Goal: Task Accomplishment & Management: Manage account settings

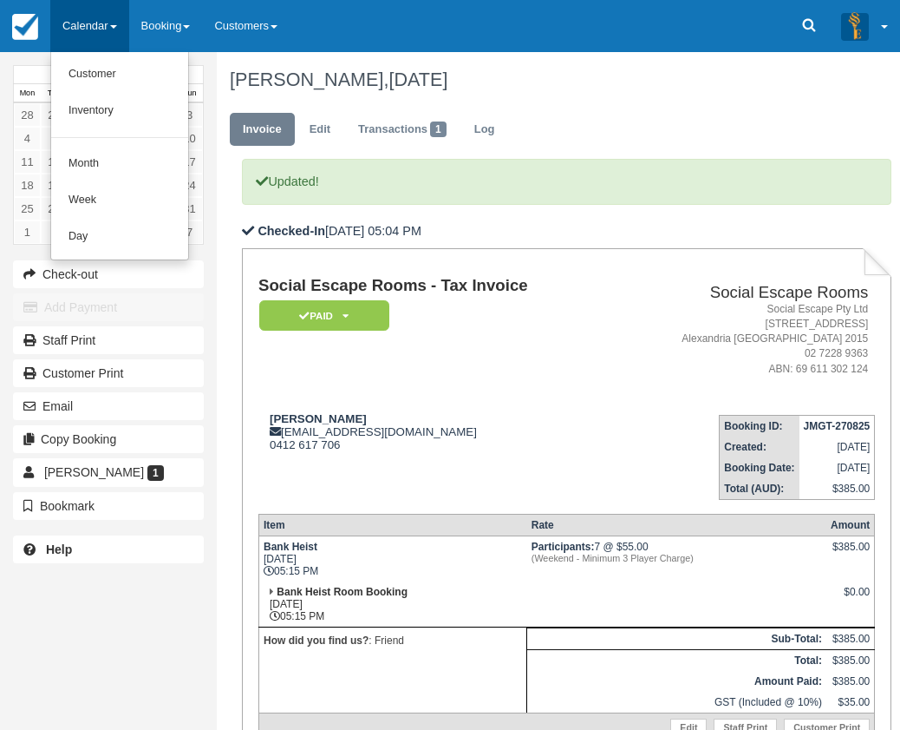
click at [143, 246] on link "Day" at bounding box center [119, 237] width 137 height 36
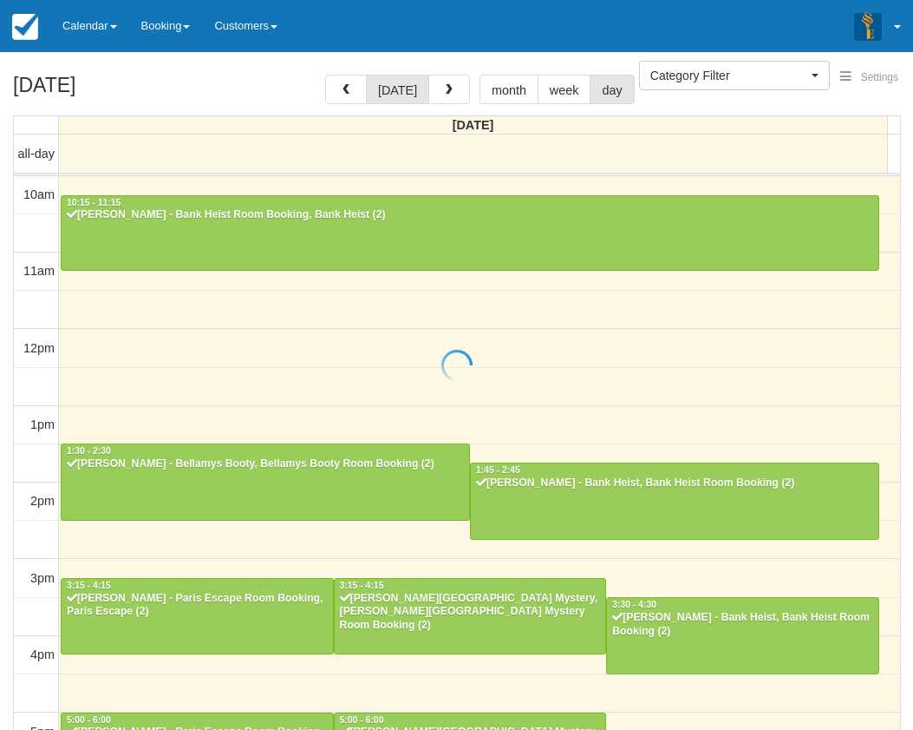
select select
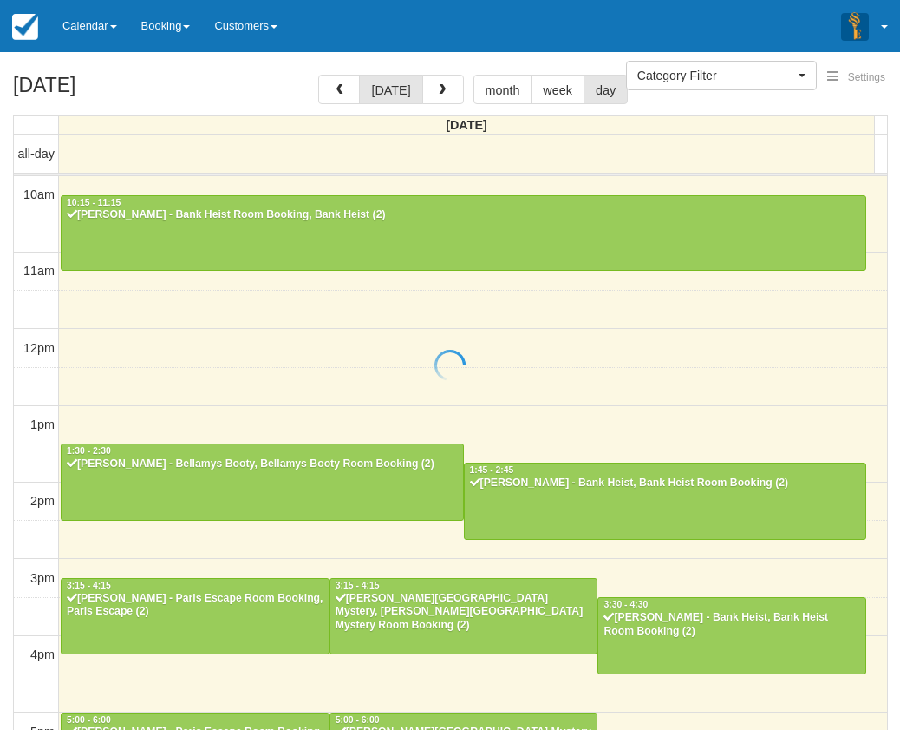
scroll to position [401, 0]
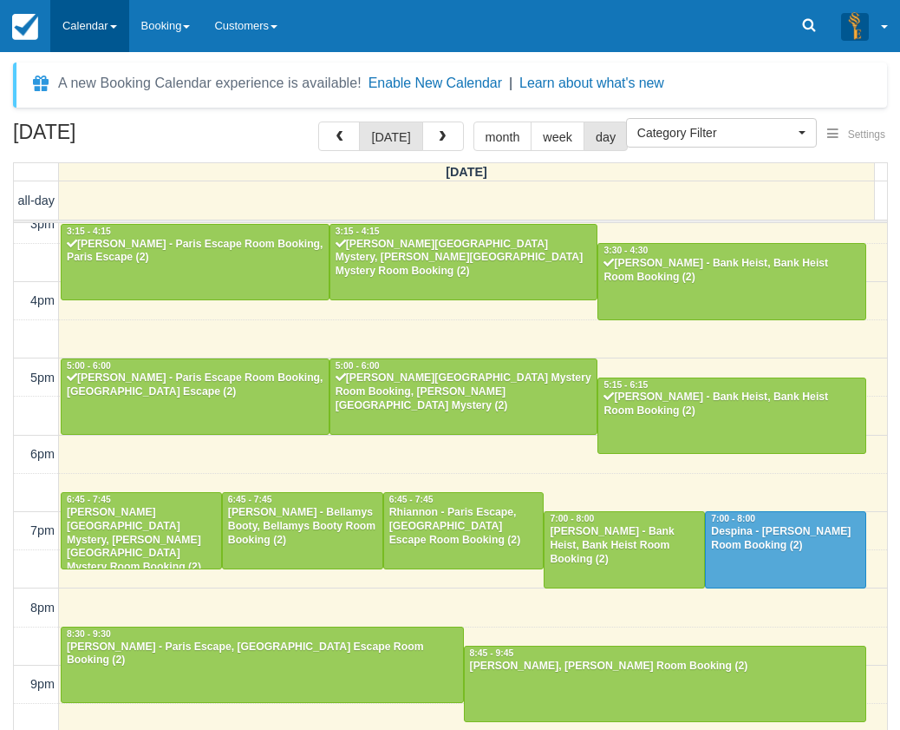
click at [91, 23] on link "Calendar" at bounding box center [89, 26] width 79 height 52
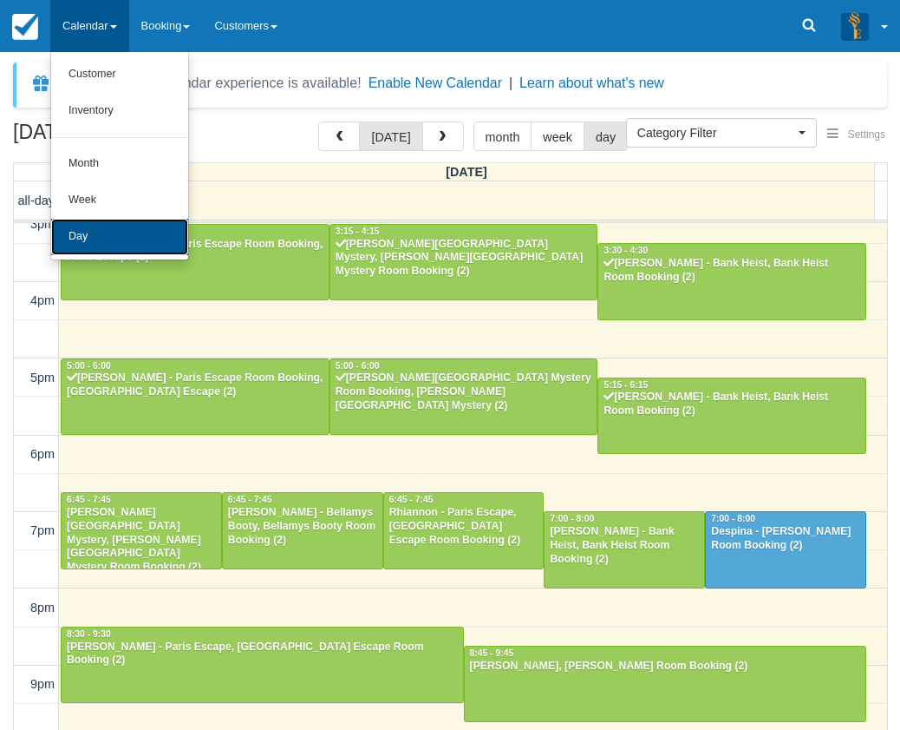
click at [116, 236] on link "Day" at bounding box center [119, 237] width 137 height 36
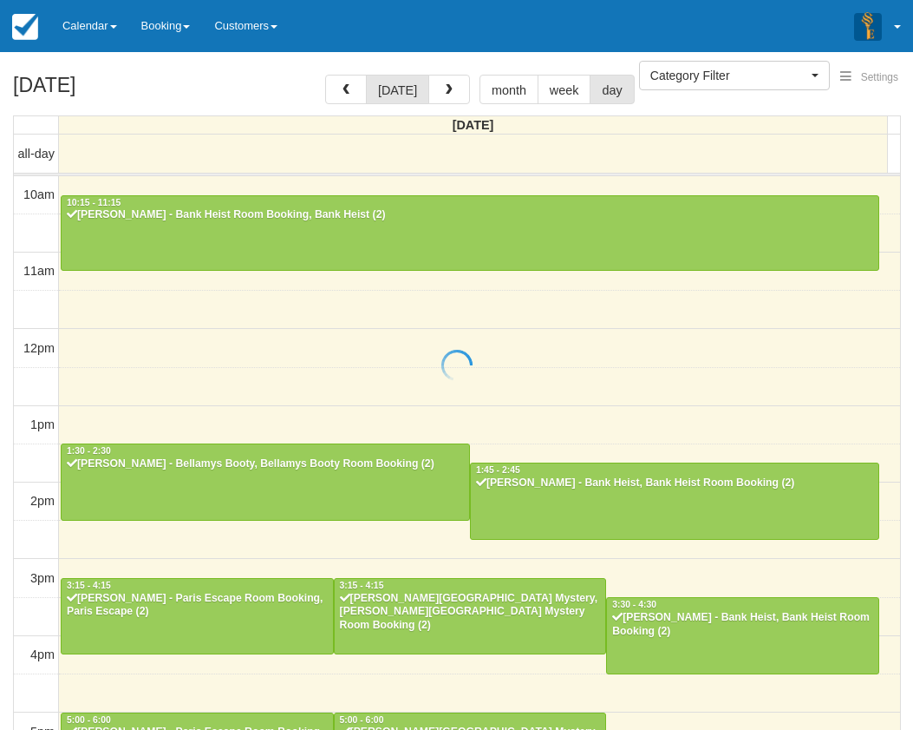
select select
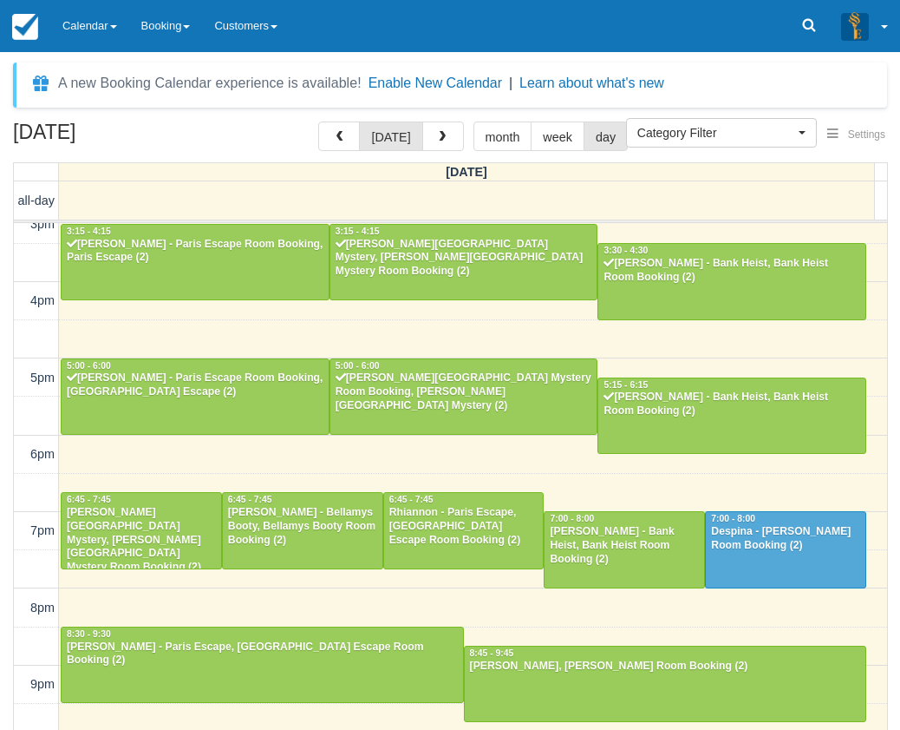
scroll to position [400, 0]
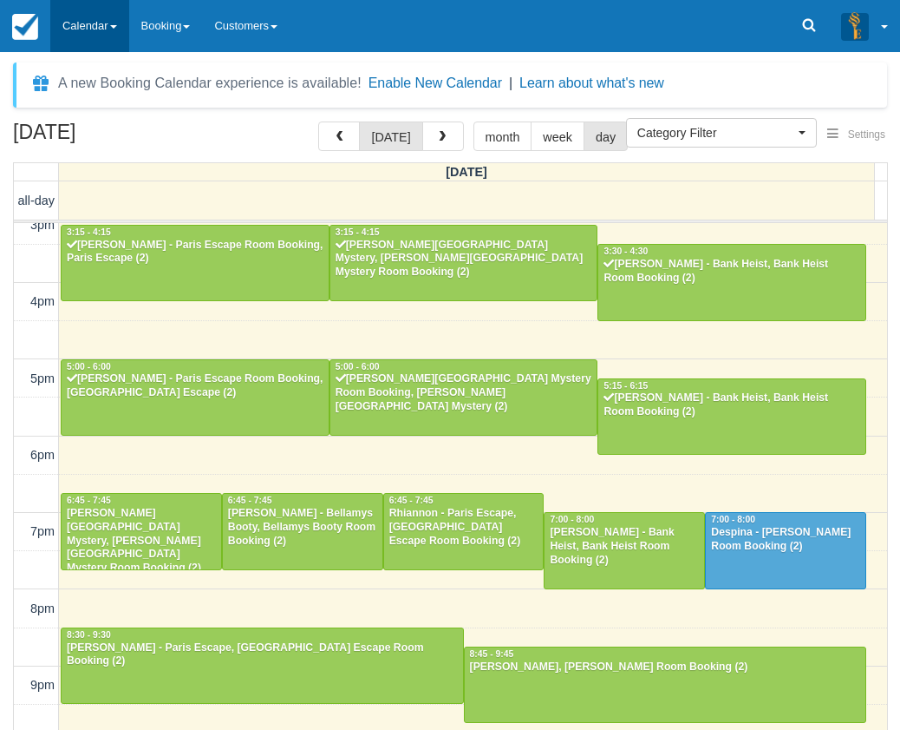
click at [66, 28] on link "Calendar" at bounding box center [89, 26] width 79 height 52
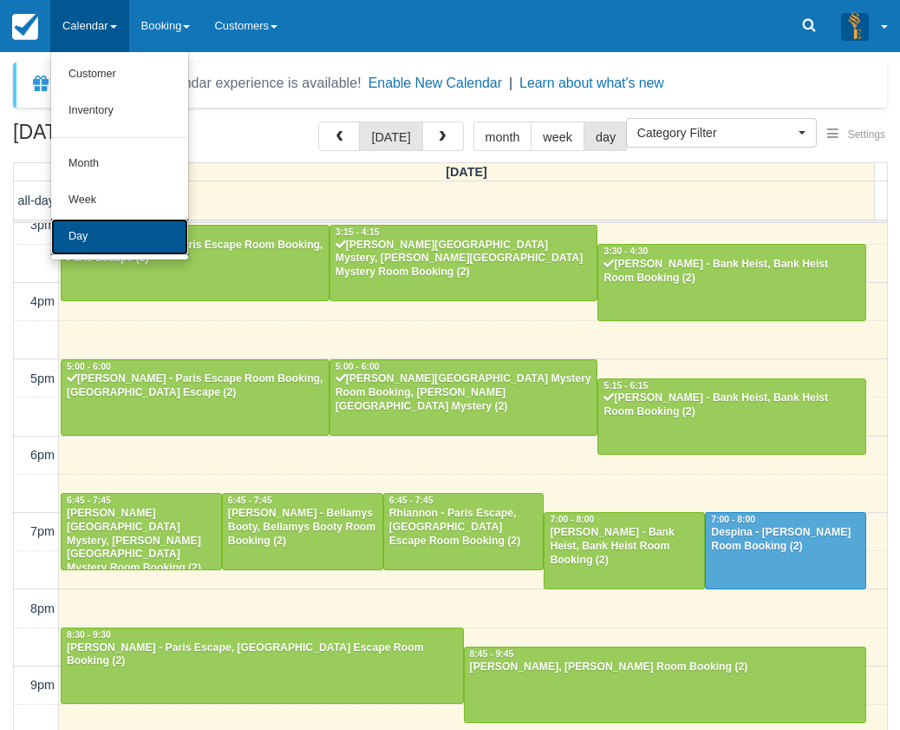
click at [90, 236] on link "Day" at bounding box center [119, 237] width 137 height 36
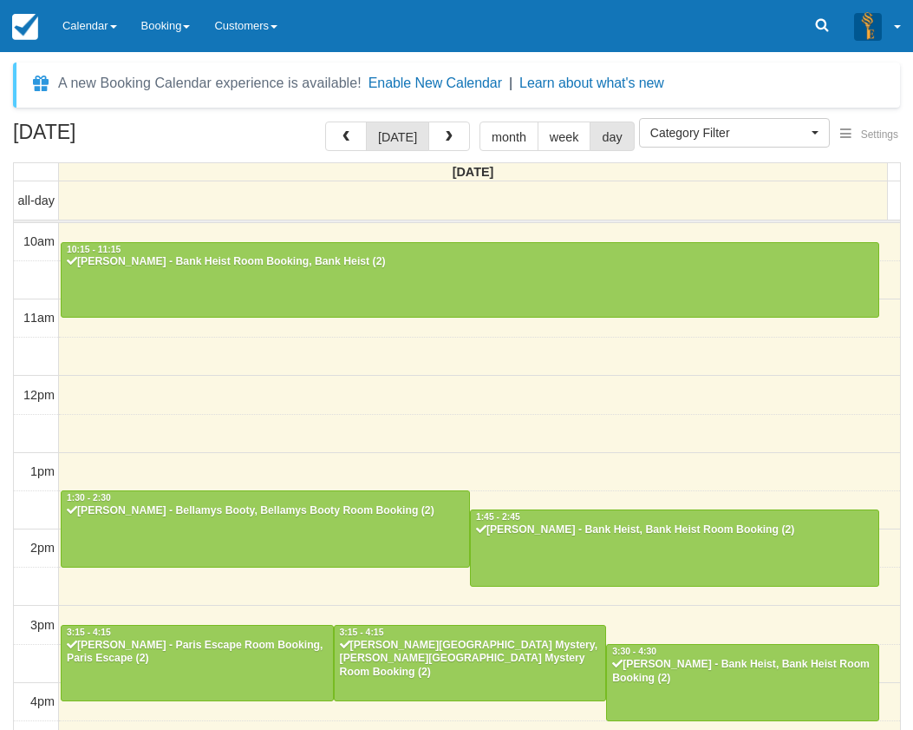
select select
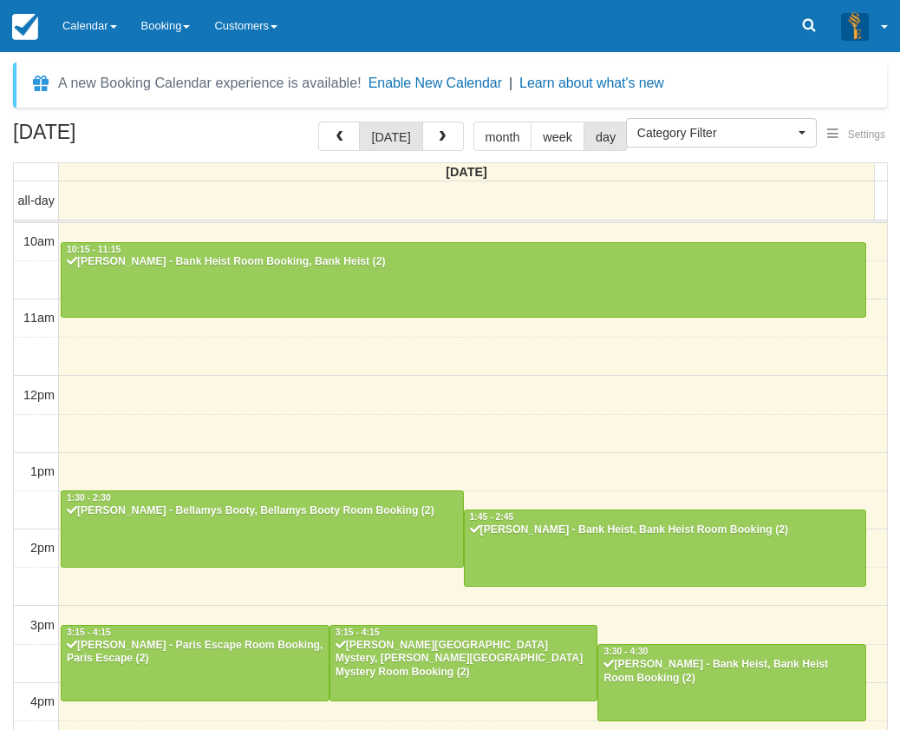
scroll to position [401, 0]
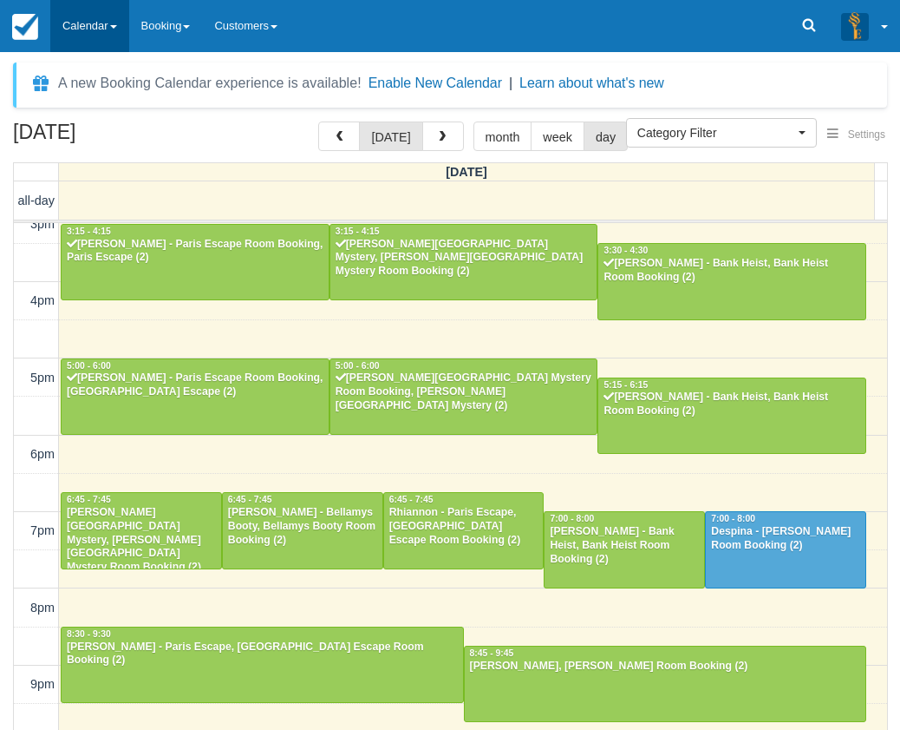
click at [111, 31] on link "Calendar" at bounding box center [89, 26] width 79 height 52
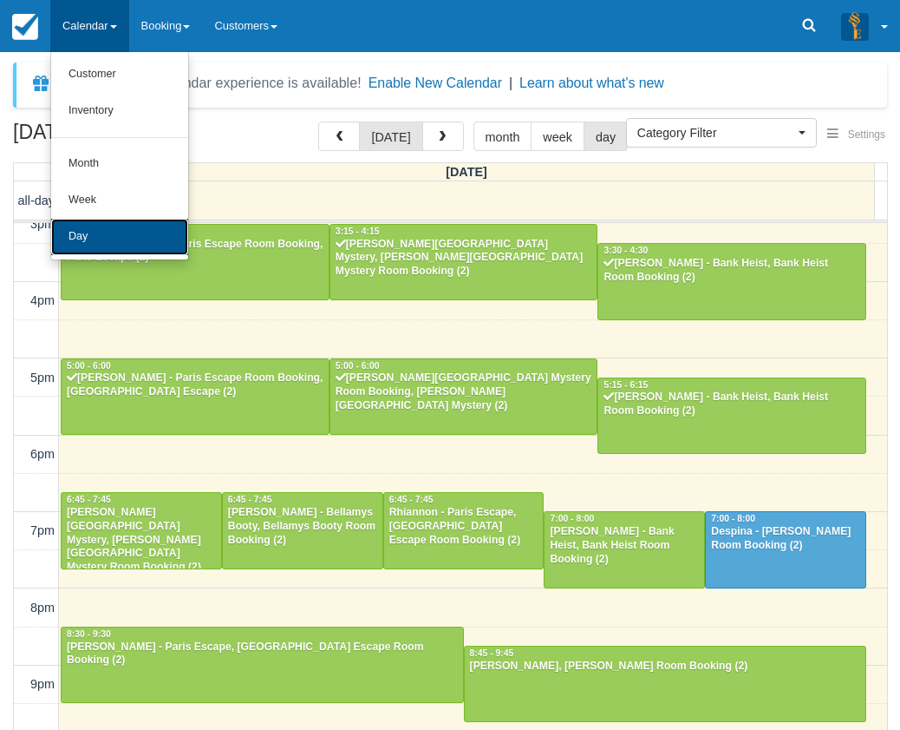
click at [108, 230] on link "Day" at bounding box center [119, 237] width 137 height 36
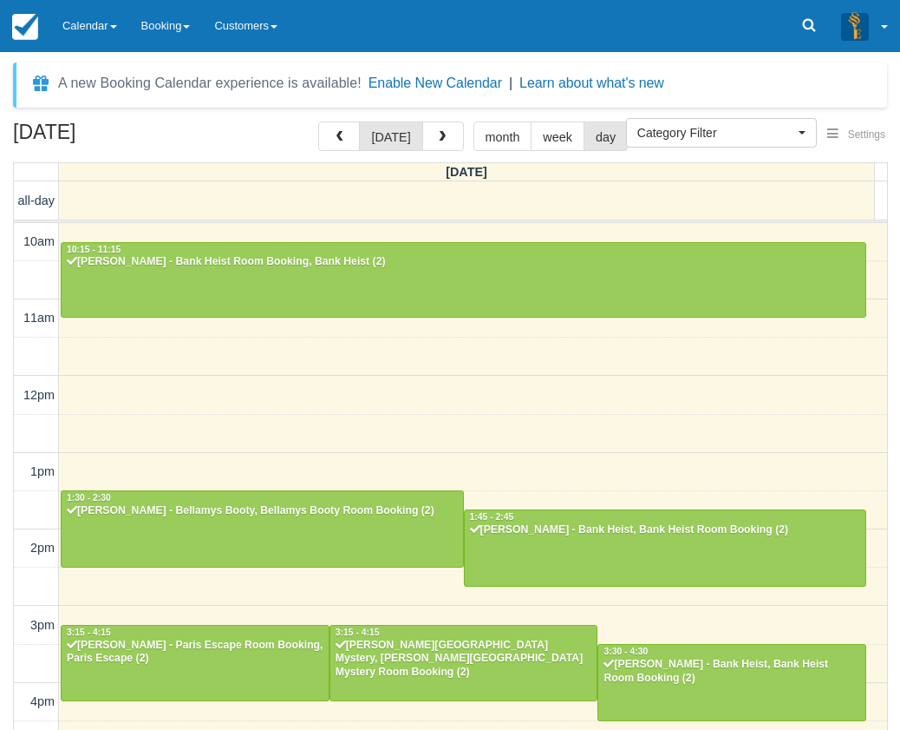
select select
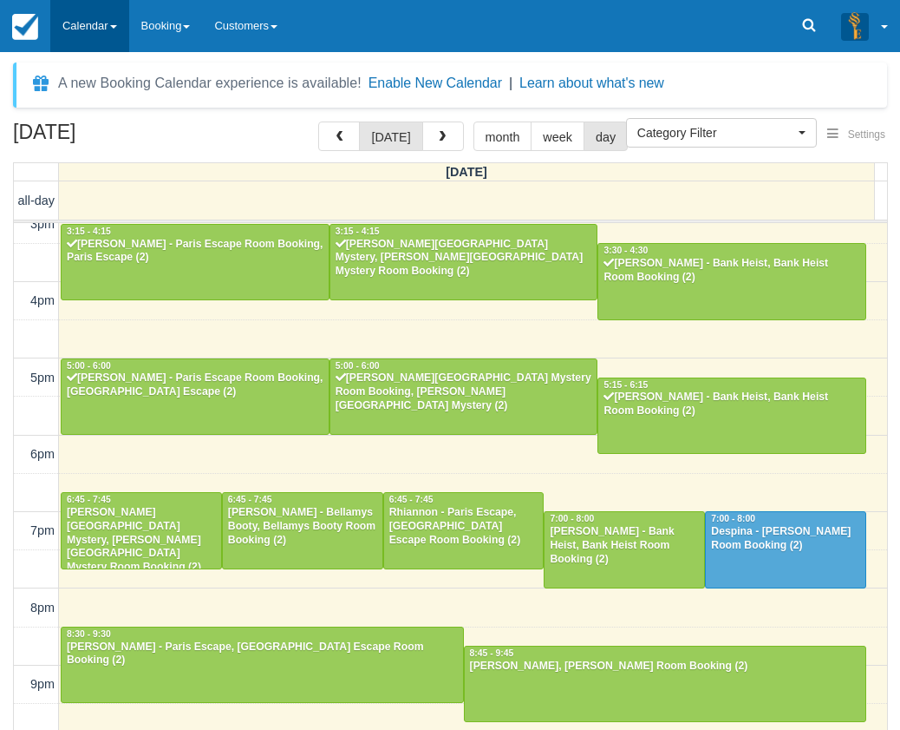
click at [103, 32] on link "Calendar" at bounding box center [89, 26] width 79 height 52
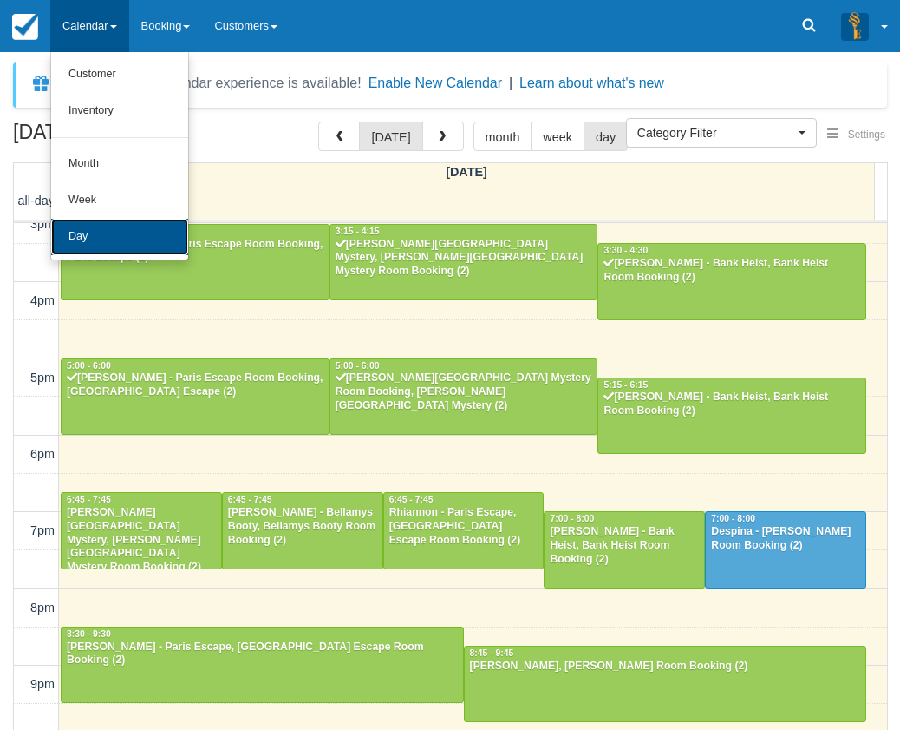
click at [118, 230] on link "Day" at bounding box center [119, 237] width 137 height 36
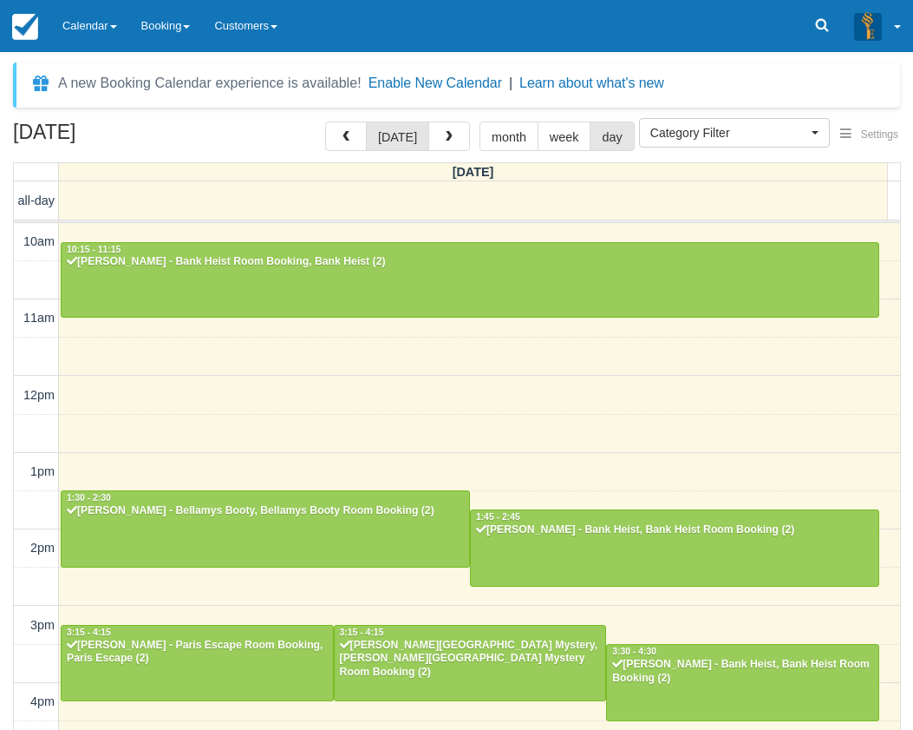
select select
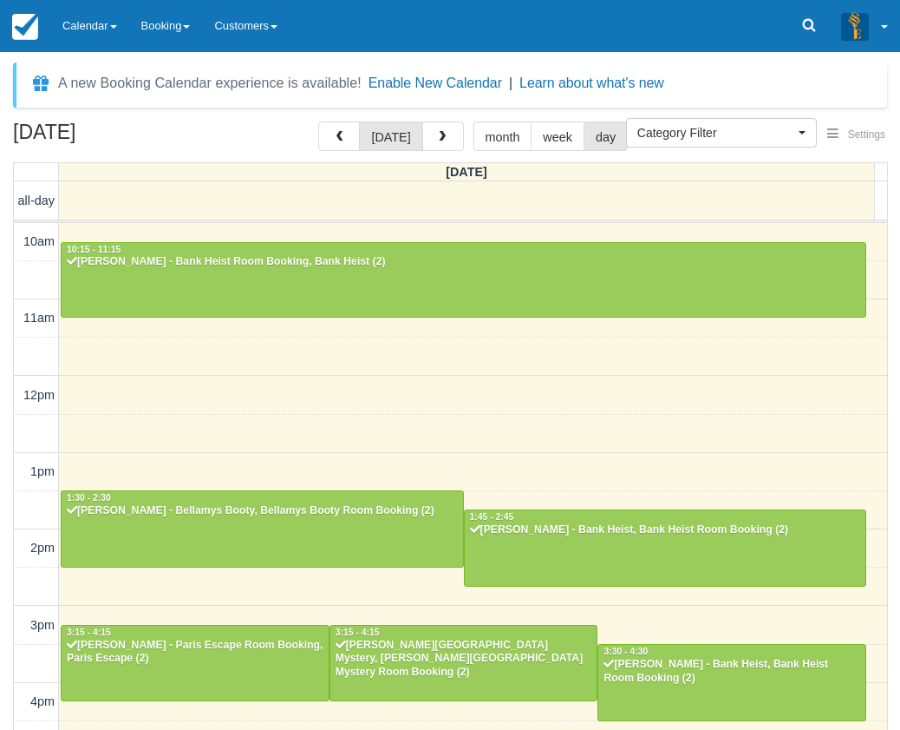
scroll to position [401, 0]
select select
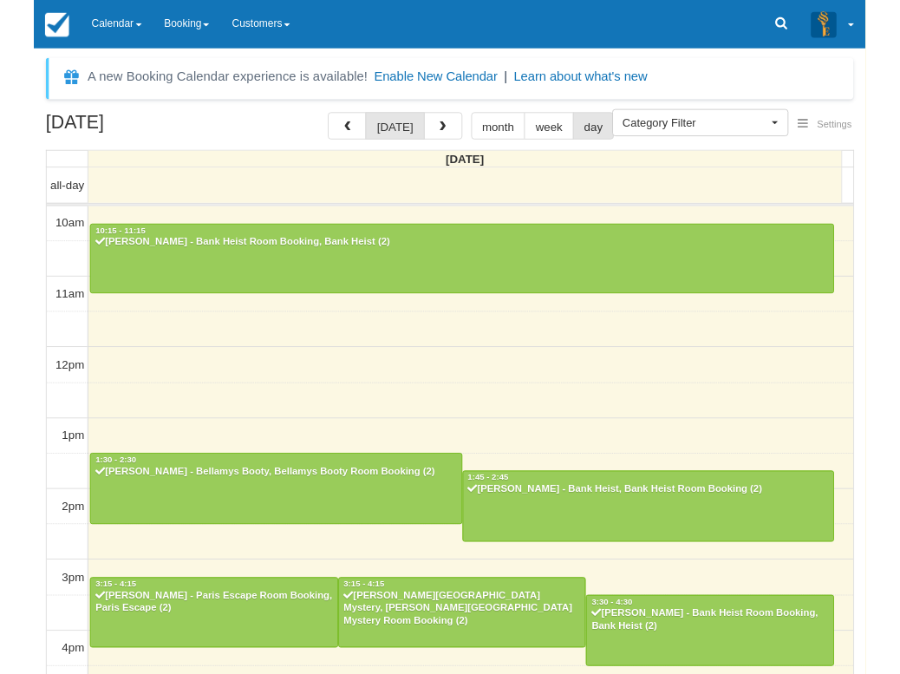
scroll to position [401, 0]
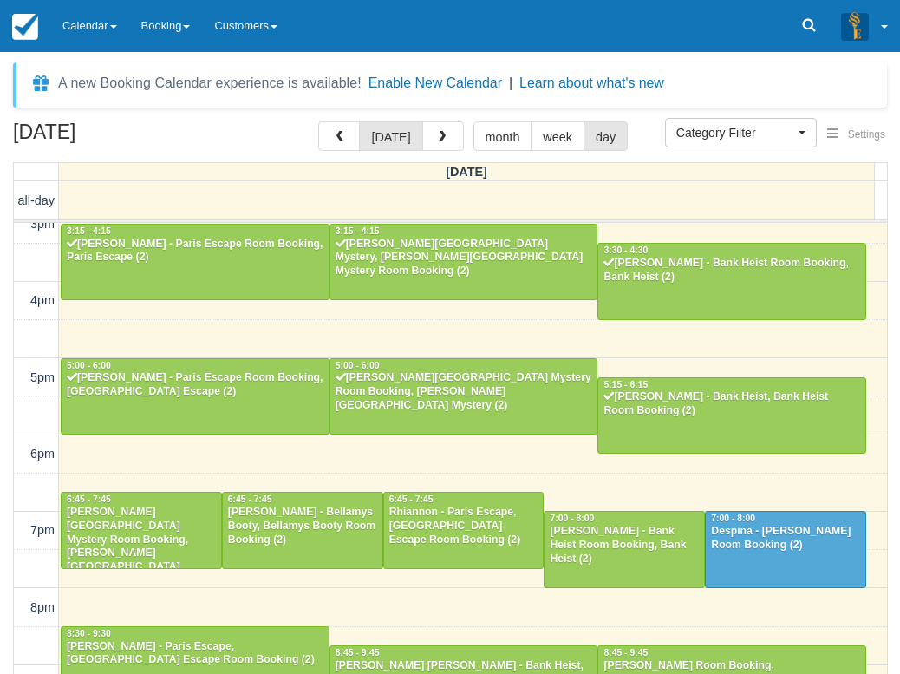
click at [11, 395] on div "August 30, 2025 today month week day Saturday all-day 10am 11am 12pm 1pm 2pm 3p…" at bounding box center [450, 450] width 900 height 659
click at [75, 32] on link "Calendar" at bounding box center [89, 26] width 79 height 52
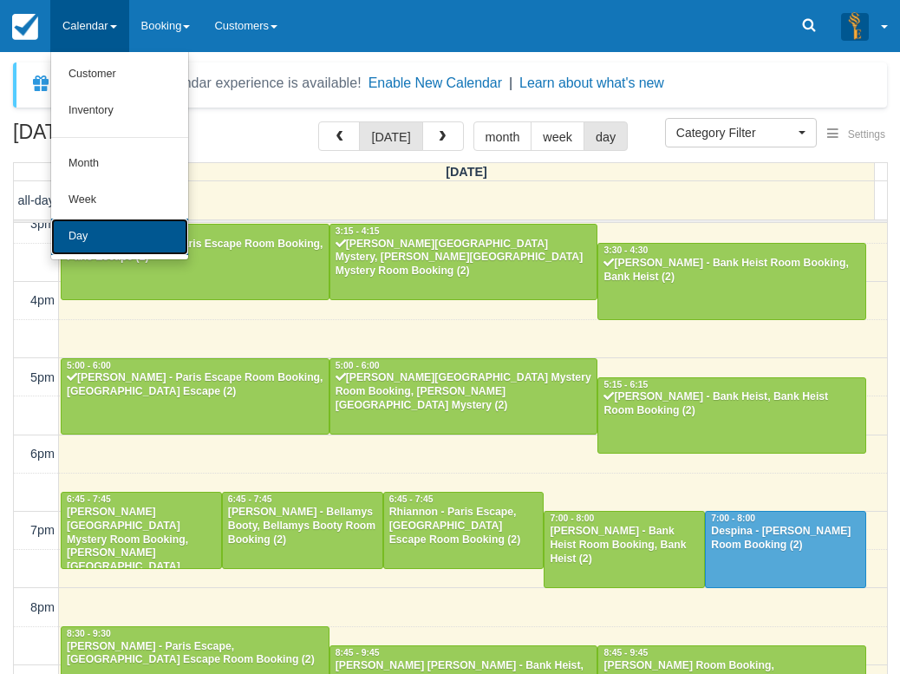
click at [84, 239] on link "Day" at bounding box center [119, 237] width 137 height 36
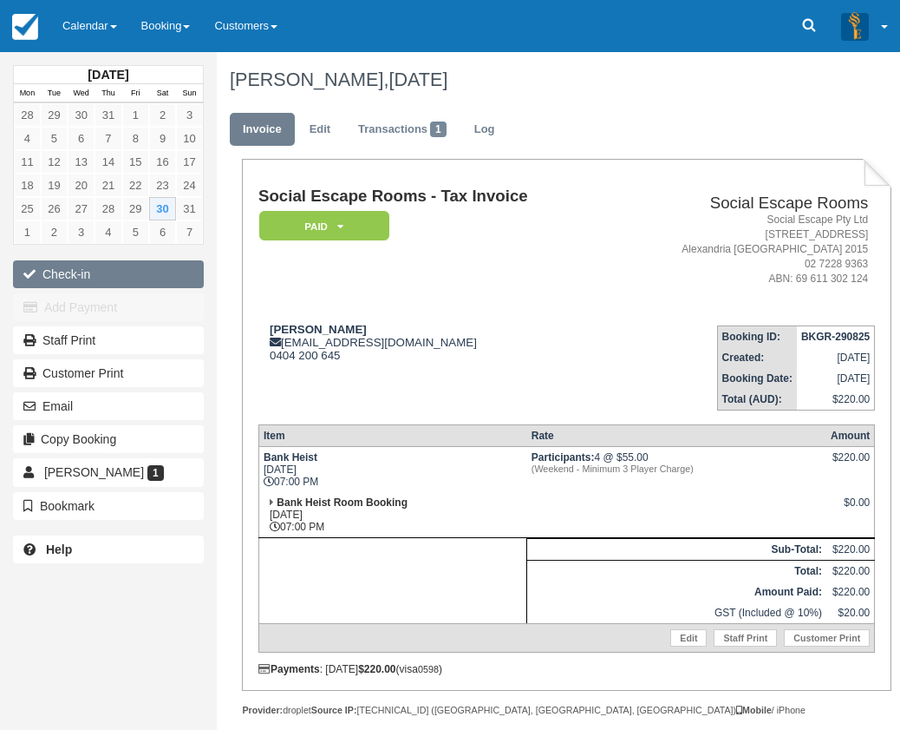
click at [145, 278] on button "Check-in" at bounding box center [108, 274] width 191 height 28
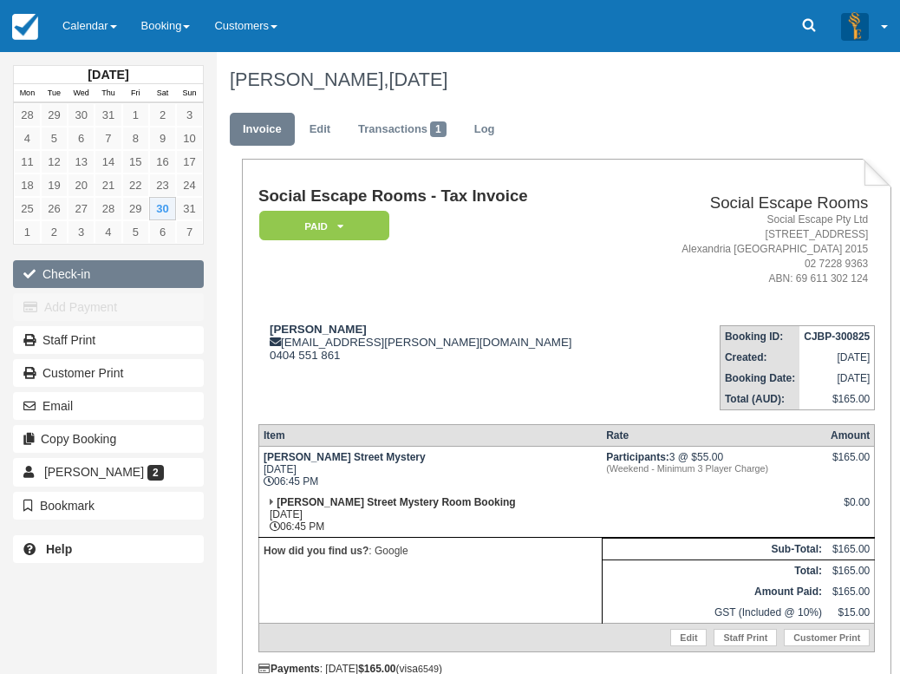
click at [81, 279] on button "Check-in" at bounding box center [108, 274] width 191 height 28
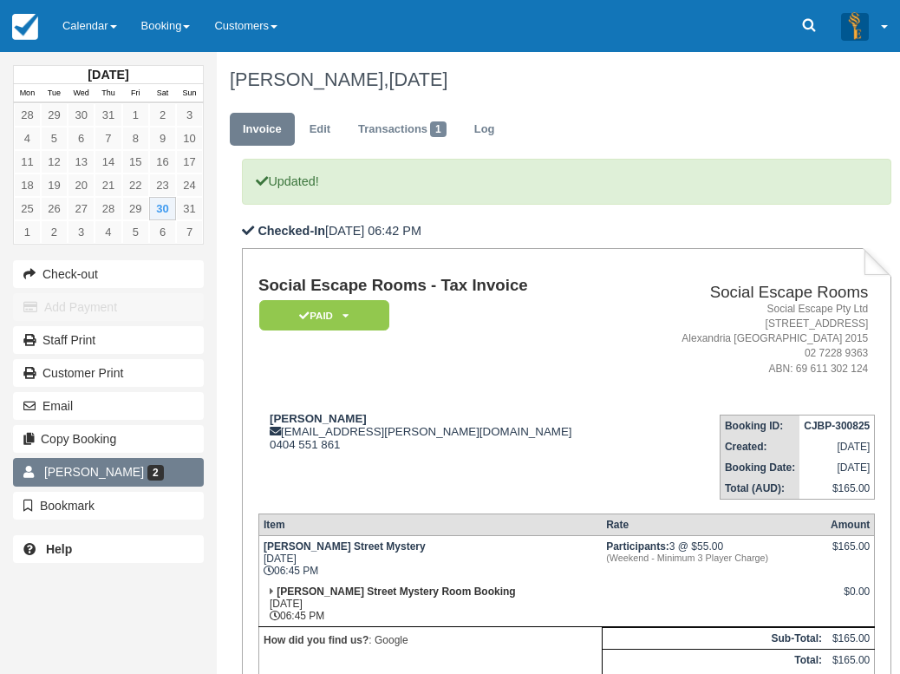
click at [147, 475] on span "2" at bounding box center [155, 473] width 16 height 16
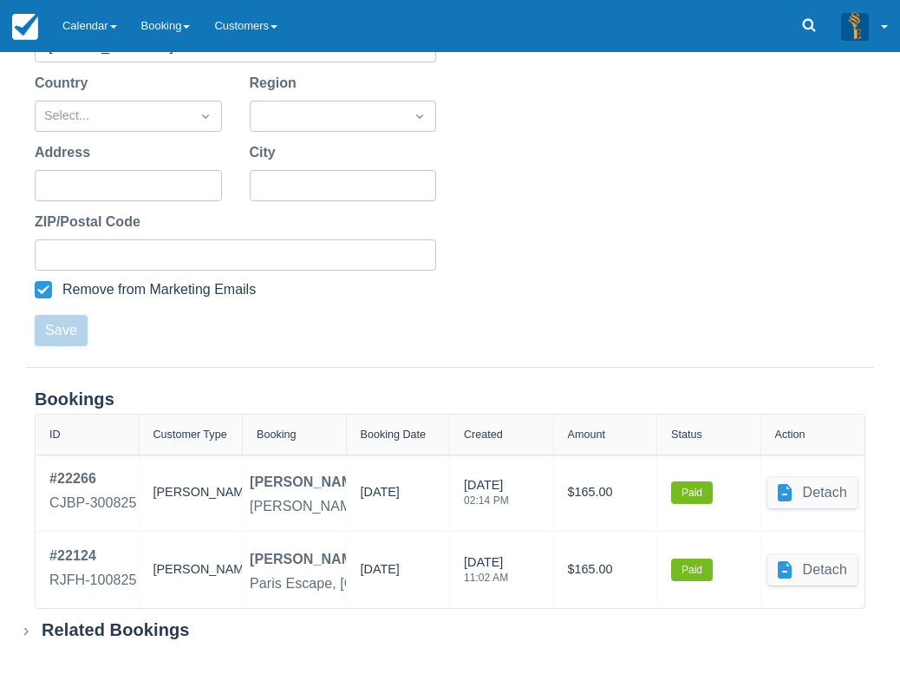
scroll to position [435, 0]
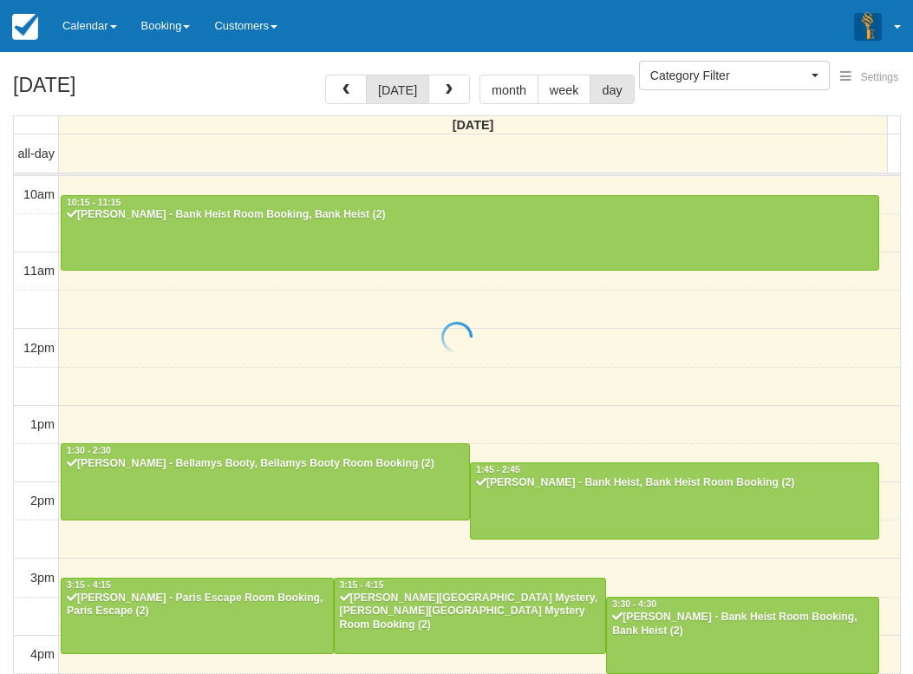
select select
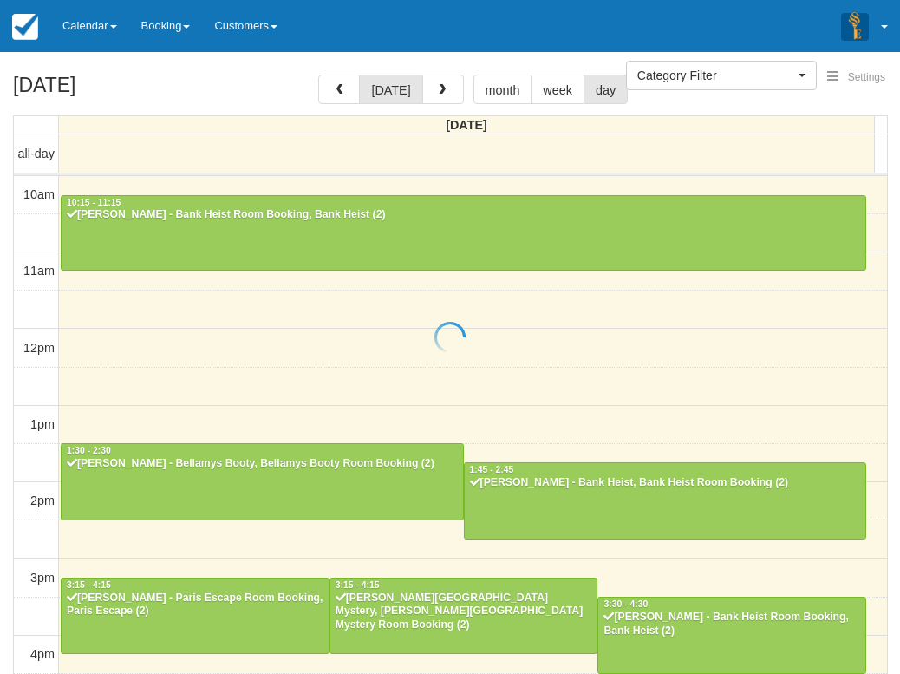
scroll to position [456, 0]
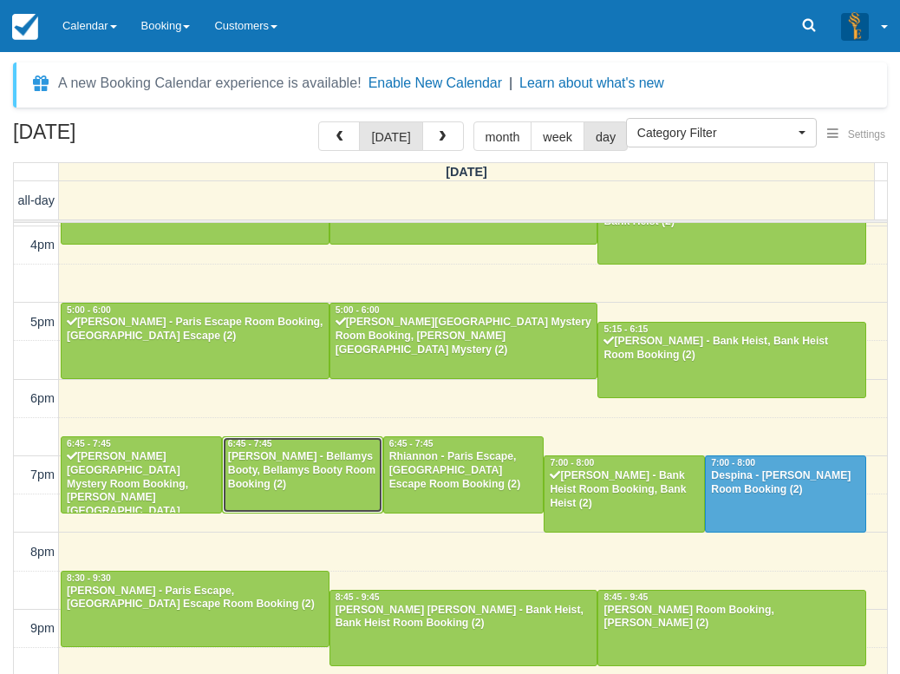
click at [272, 473] on div "Pipiena Lomu - Bellamys Booty, Bellamys Booty Room Booking (2)" at bounding box center [302, 471] width 151 height 42
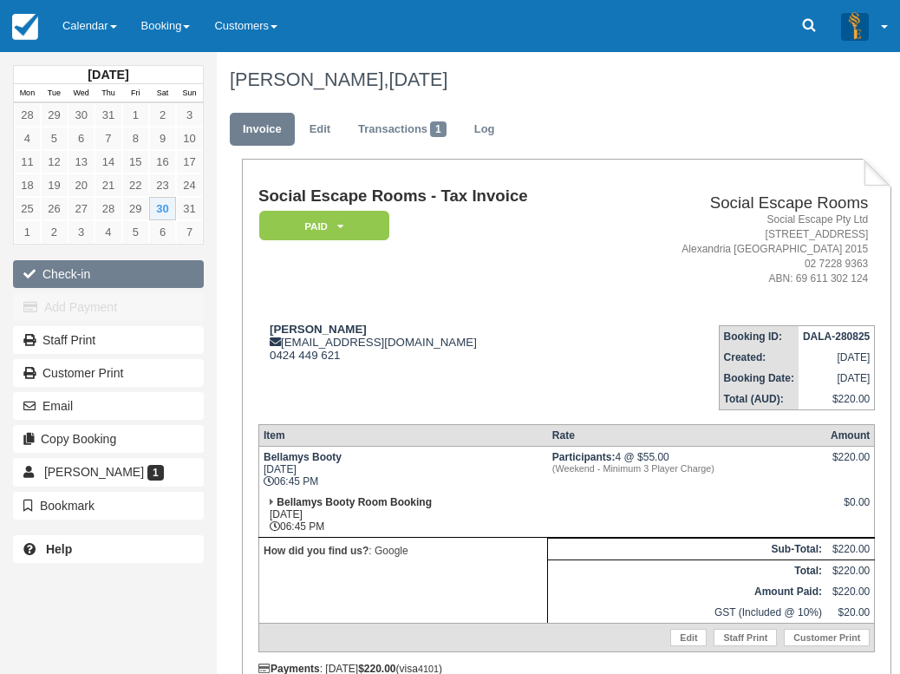
click at [58, 276] on button "Check-in" at bounding box center [108, 274] width 191 height 28
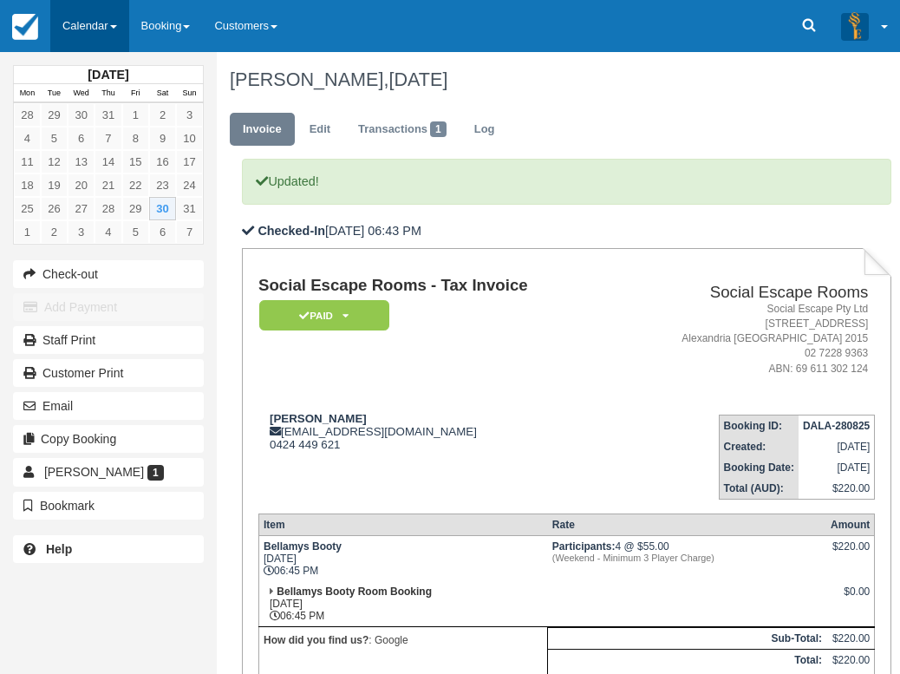
click at [113, 30] on link "Calendar" at bounding box center [89, 26] width 79 height 52
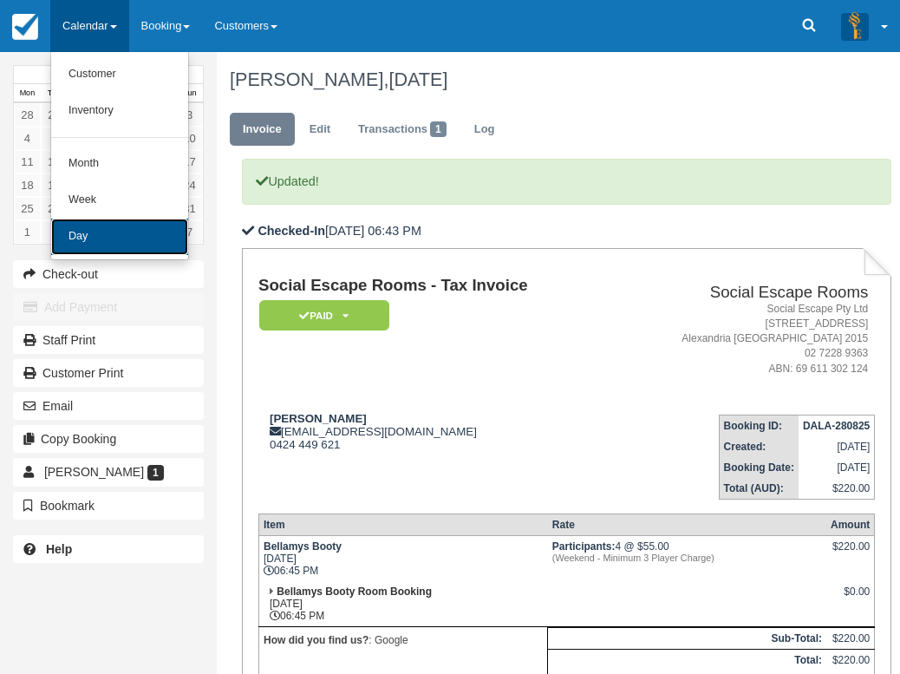
click at [103, 230] on link "Day" at bounding box center [119, 237] width 137 height 36
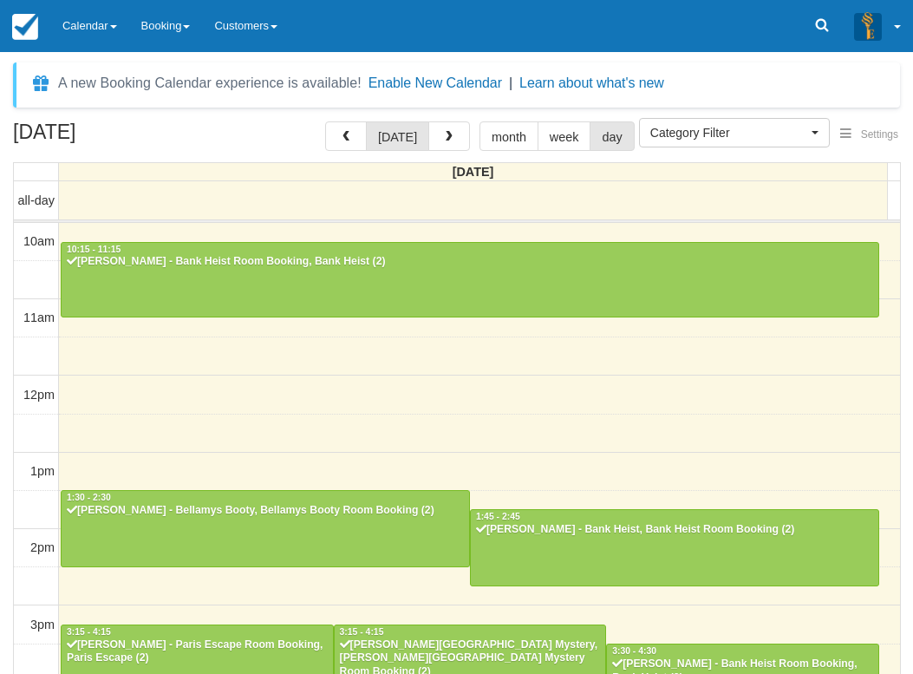
select select
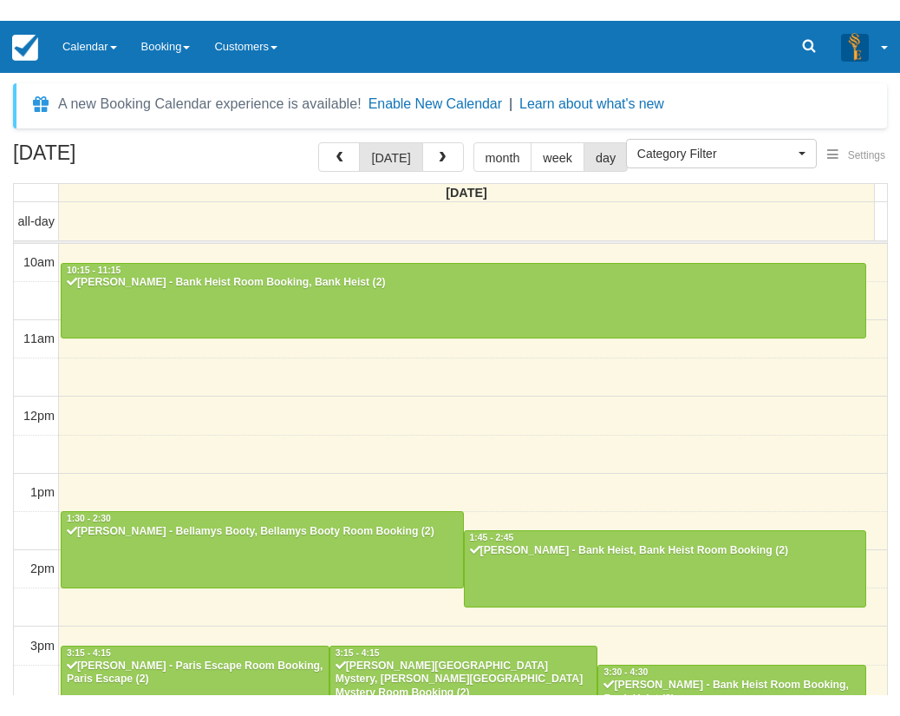
scroll to position [456, 0]
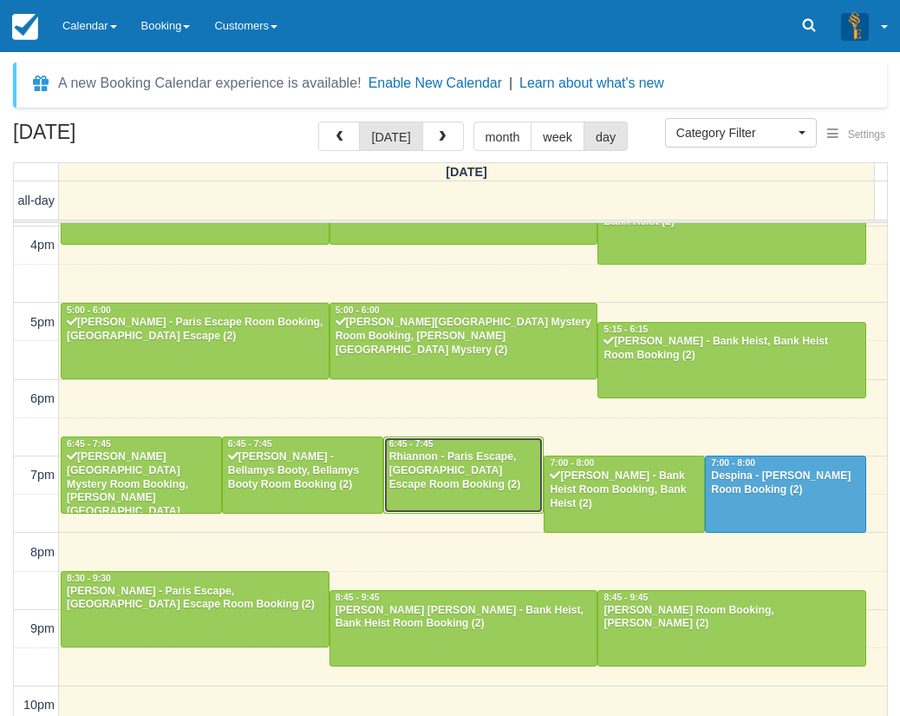
click at [432, 484] on div "Rhiannon - Paris Escape, [GEOGRAPHIC_DATA] Escape Room Booking (2)" at bounding box center [464, 471] width 151 height 42
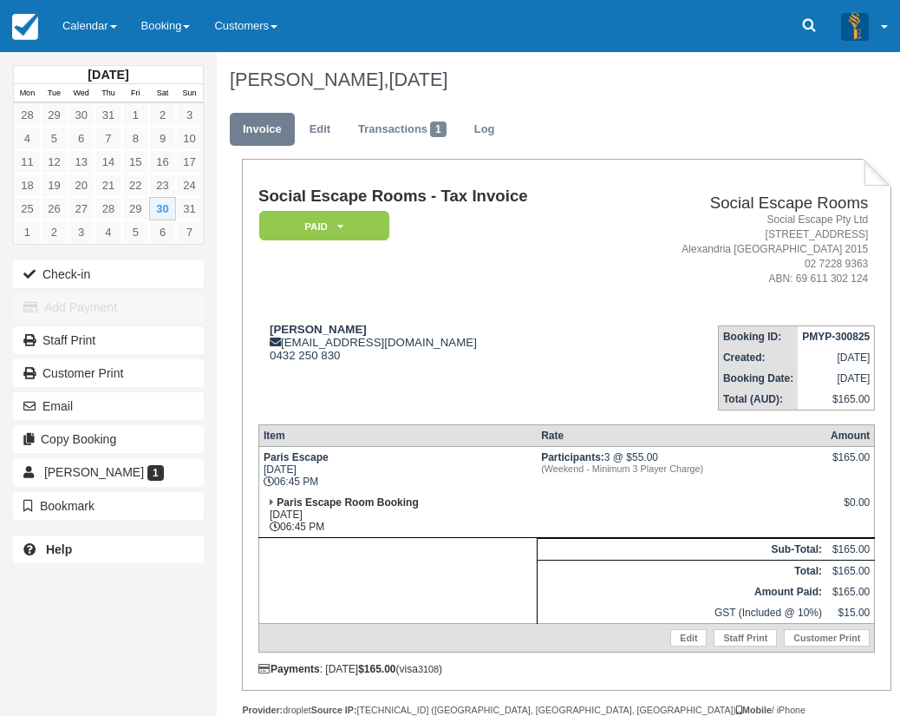
click at [421, 477] on td "Paris Escape Sat Aug 30, 2025 06:45 PM" at bounding box center [398, 469] width 278 height 46
click at [97, 21] on link "Calendar" at bounding box center [89, 26] width 79 height 52
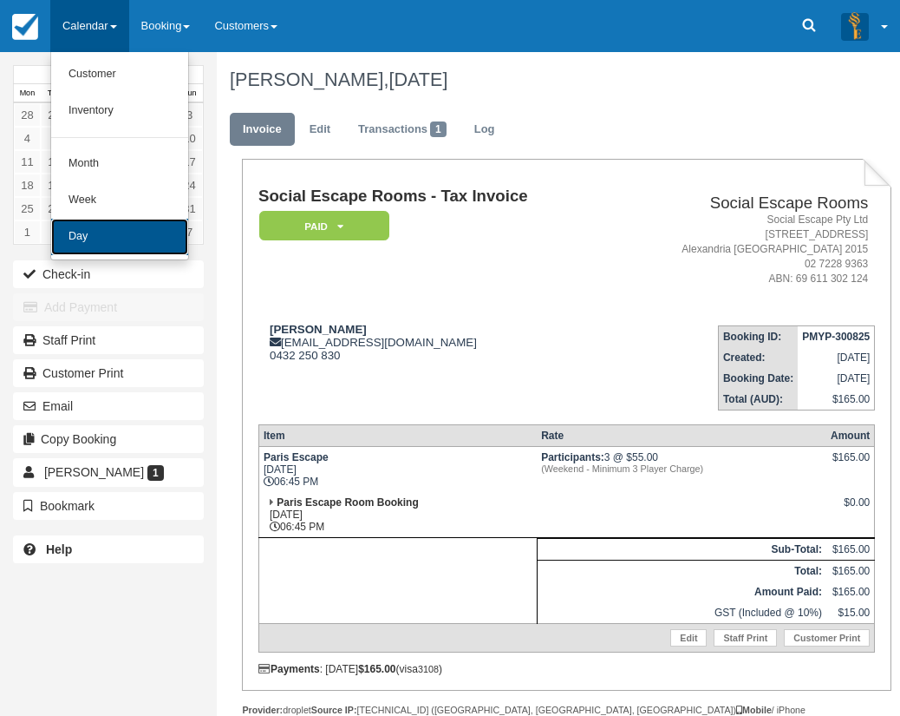
click at [113, 248] on link "Day" at bounding box center [119, 237] width 137 height 36
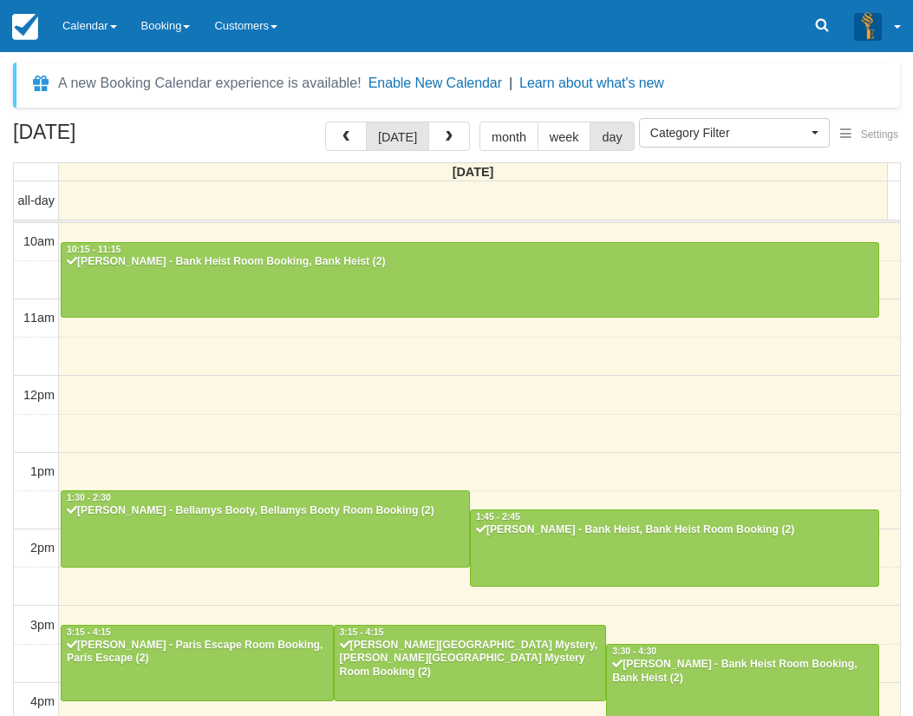
select select
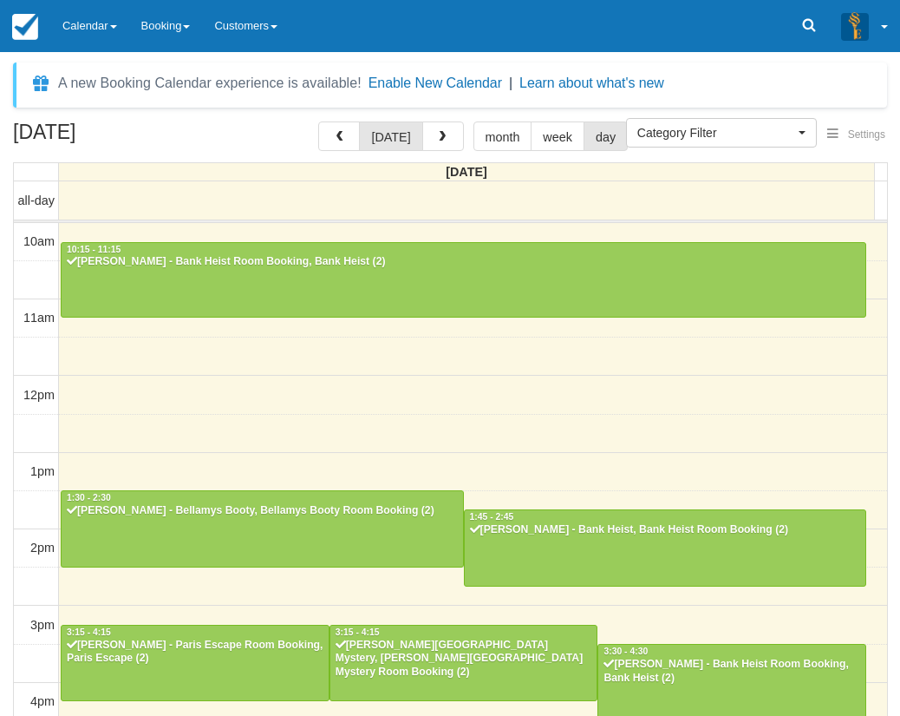
scroll to position [415, 0]
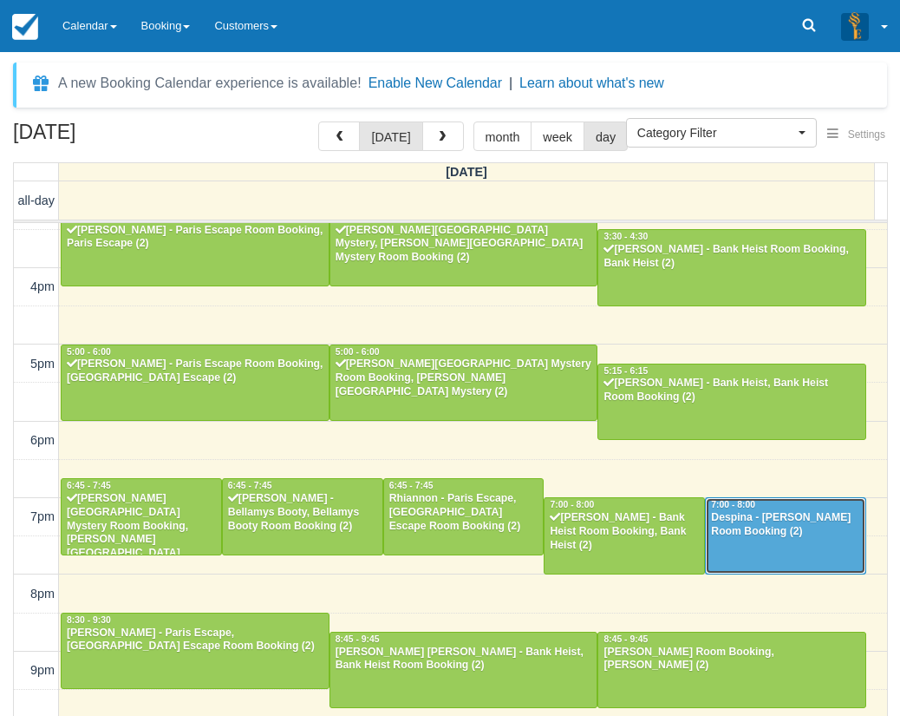
click at [746, 521] on div "Despina - Ransom, Ransom Room Booking (2)" at bounding box center [785, 525] width 151 height 28
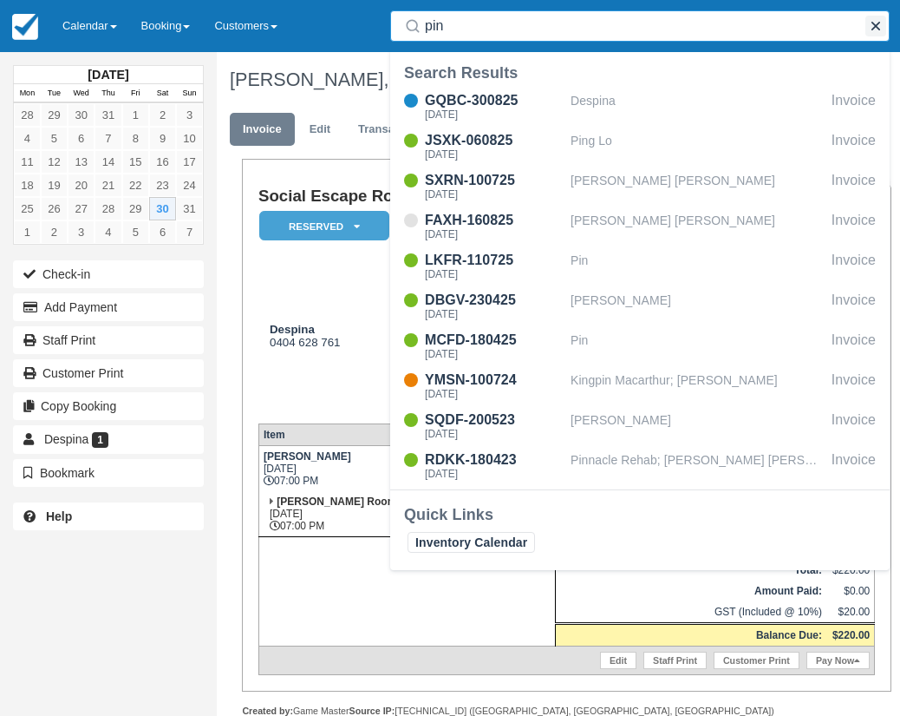
type input "pin"
click at [876, 20] on button "button" at bounding box center [876, 26] width 21 height 21
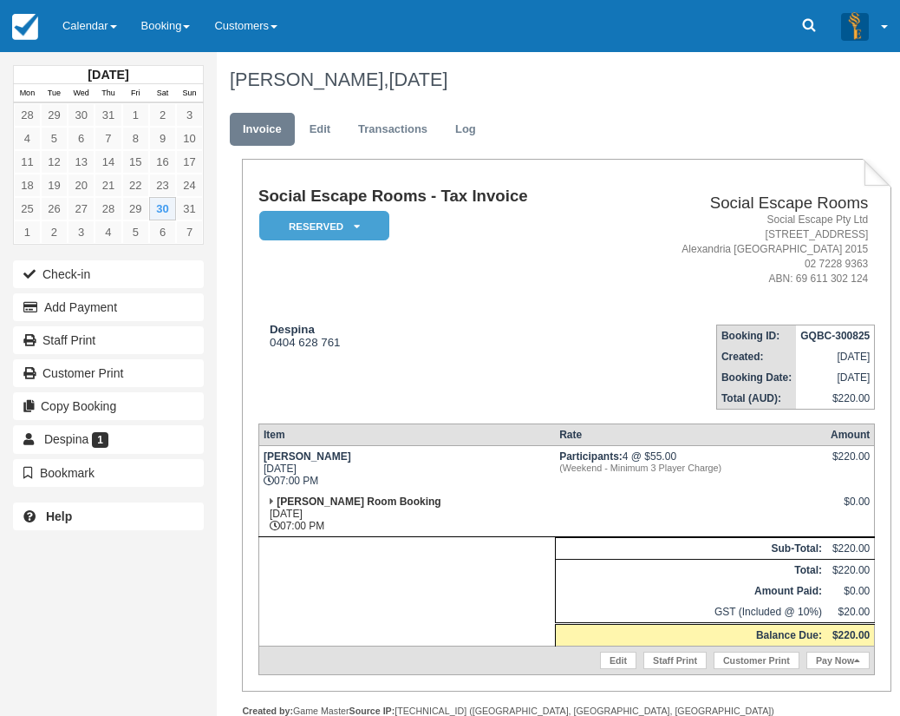
click at [313, 366] on td "Despina 0404 628 761" at bounding box center [436, 360] width 354 height 99
click at [154, 270] on button "Check-in" at bounding box center [108, 274] width 191 height 28
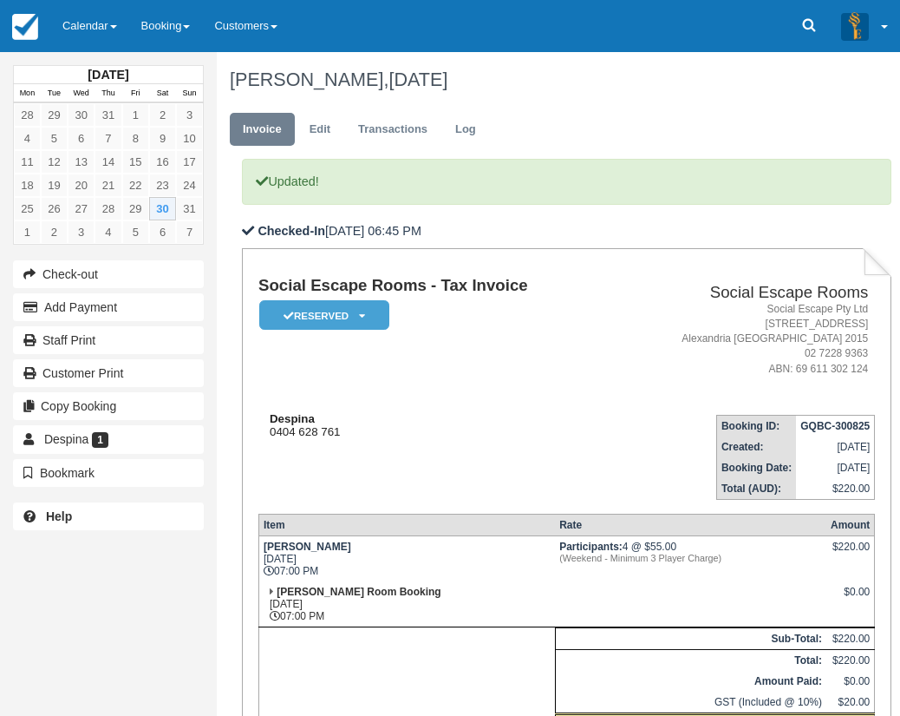
click at [442, 422] on div "Despina 0404 628 761" at bounding box center [436, 425] width 354 height 26
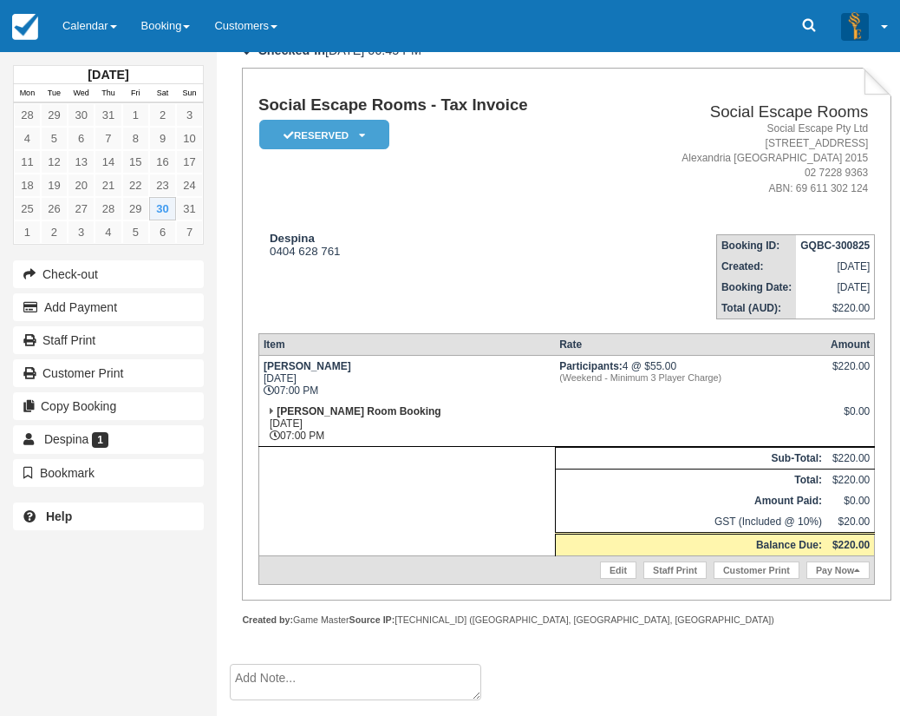
scroll to position [256, 0]
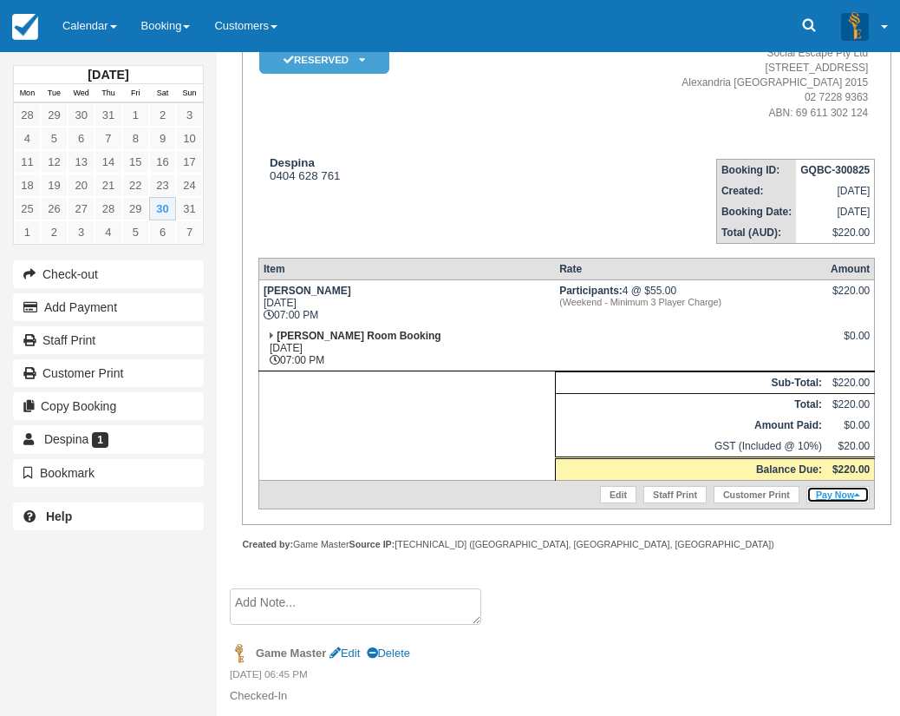
click at [829, 493] on link "Pay Now" at bounding box center [838, 494] width 63 height 17
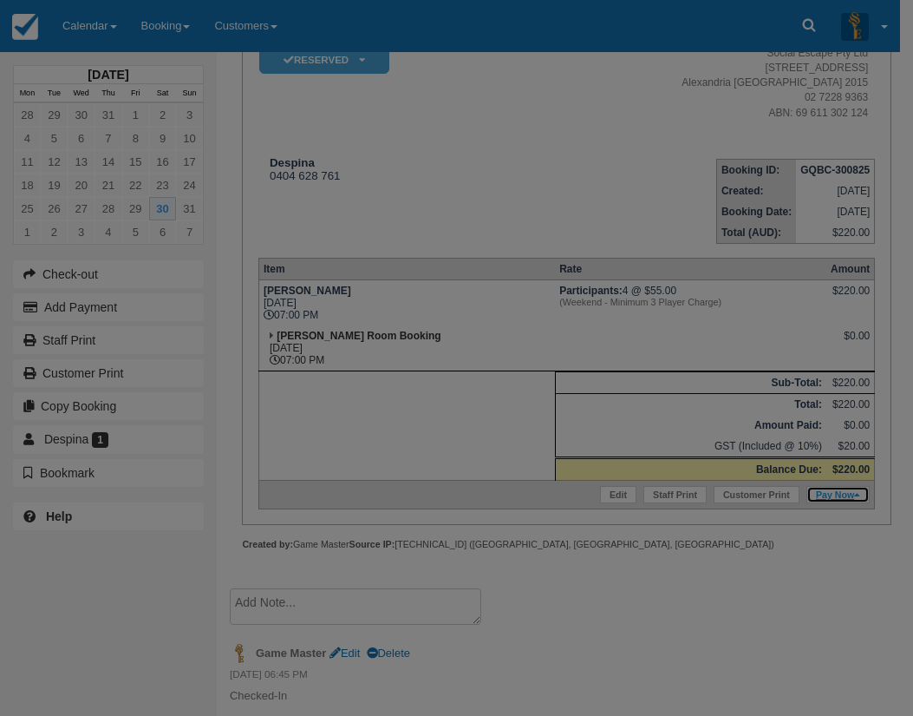
type input "30/08/2025"
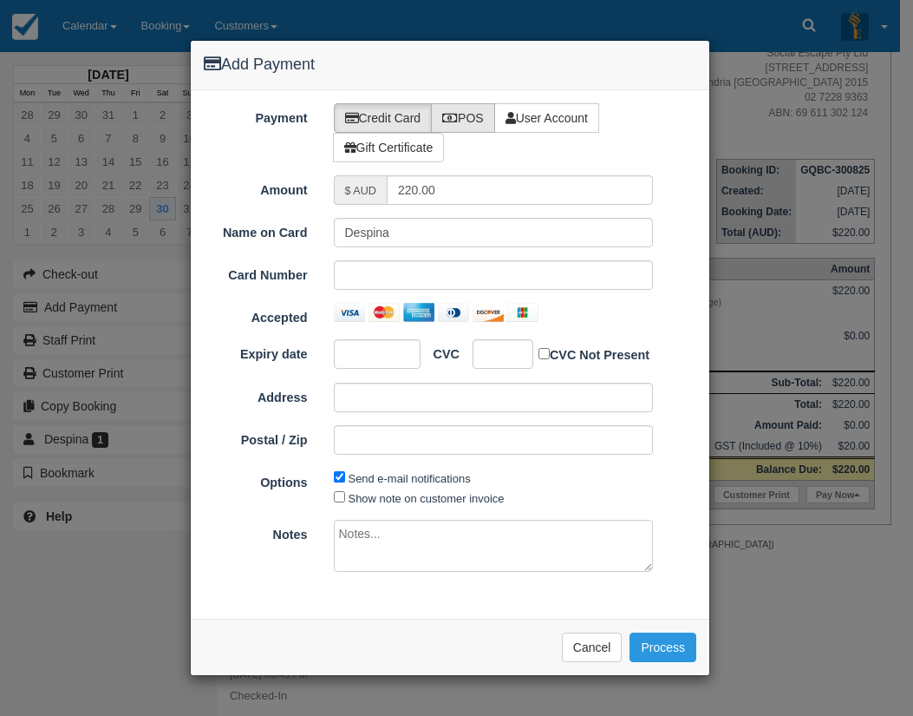
click at [458, 121] on icon at bounding box center [450, 118] width 16 height 12
radio input "true"
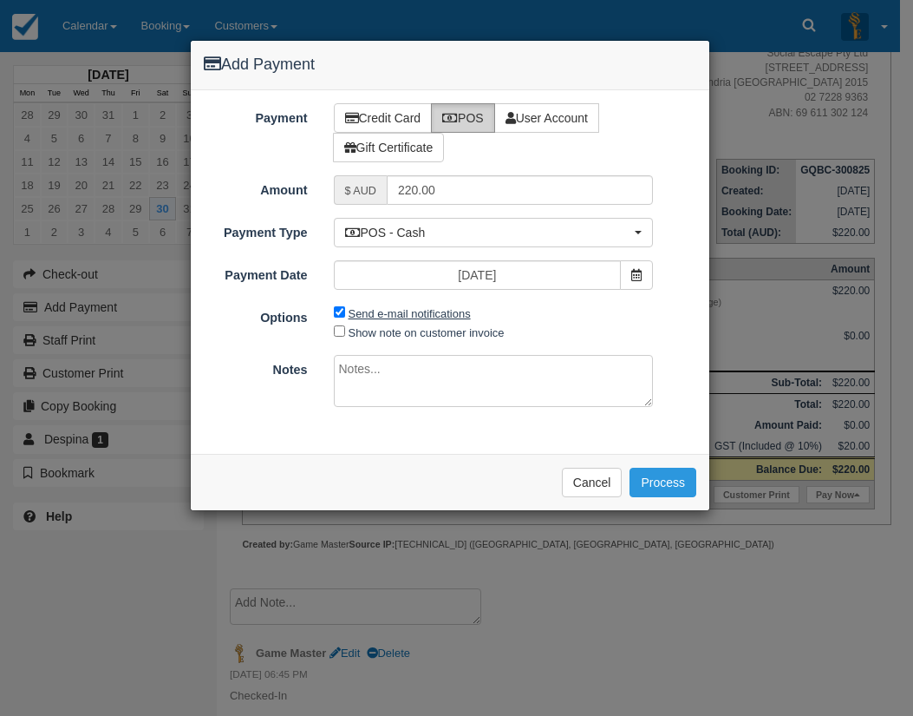
click at [370, 319] on label "Send e-mail notifications" at bounding box center [410, 313] width 122 height 13
click at [345, 318] on input "Send e-mail notifications" at bounding box center [339, 311] width 11 height 11
checkbox input "false"
click at [576, 495] on button "Cancel" at bounding box center [592, 482] width 61 height 29
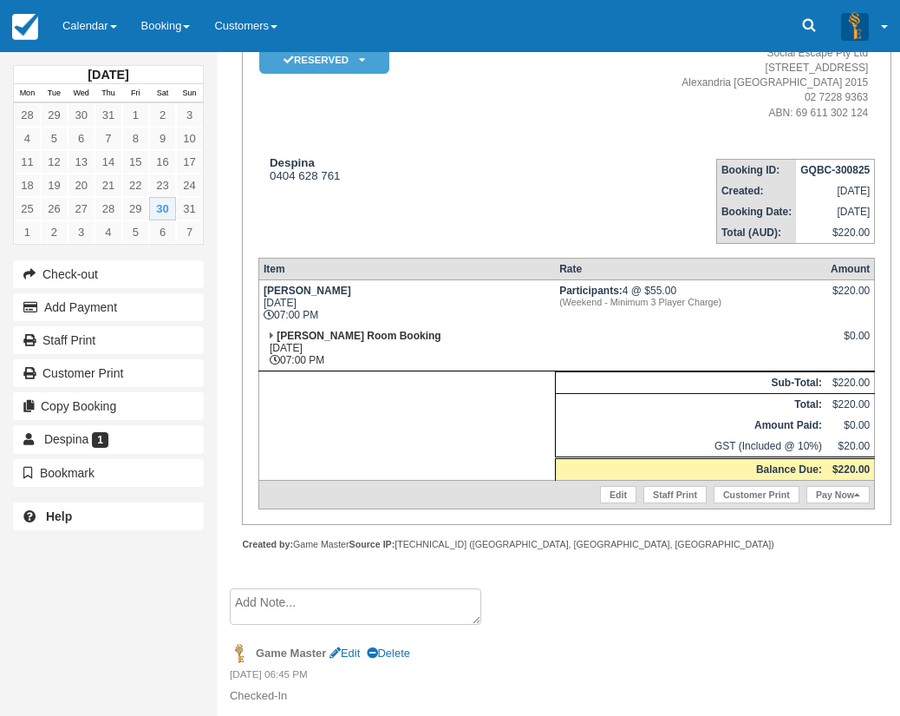
click at [622, 573] on div at bounding box center [567, 563] width 650 height 25
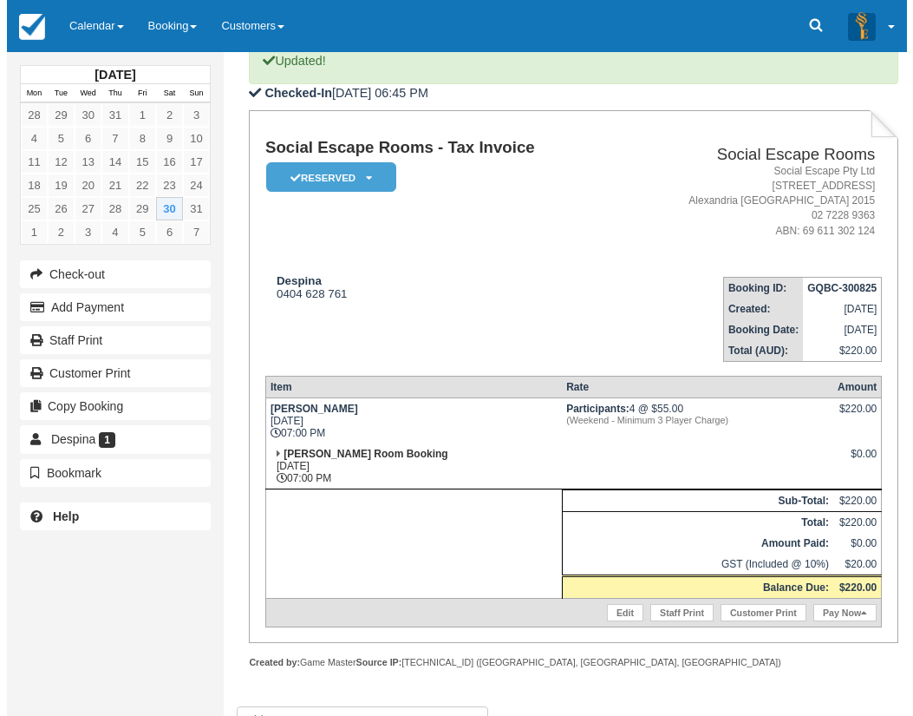
scroll to position [169, 0]
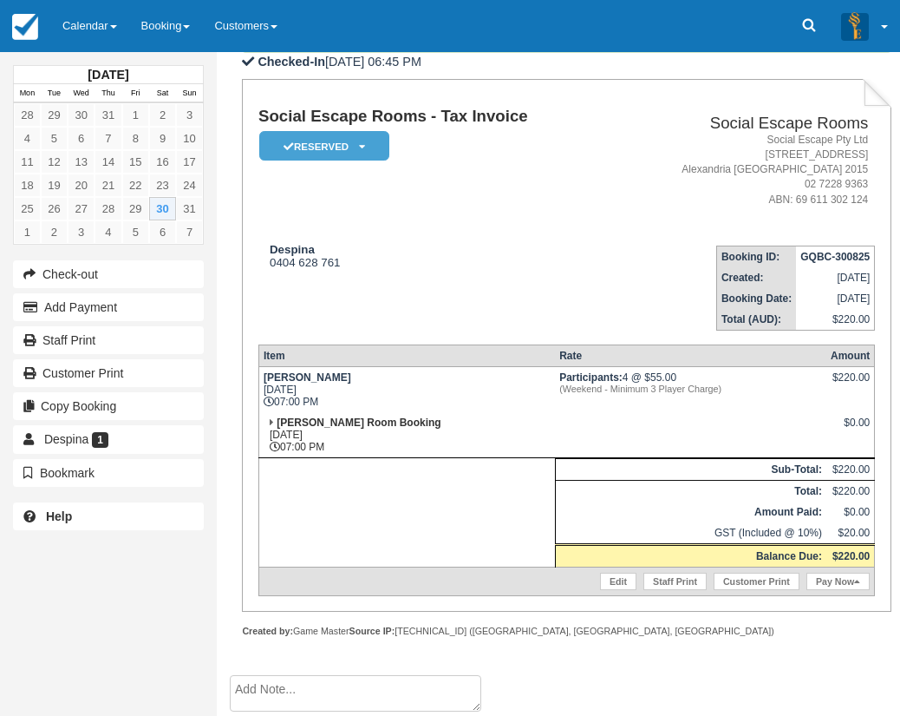
click at [686, 404] on td "Participants: 4 @ $55.00 (Weekend - Minimum 3 Player Charge)" at bounding box center [691, 389] width 272 height 46
click at [843, 583] on link "Pay Now" at bounding box center [838, 581] width 63 height 17
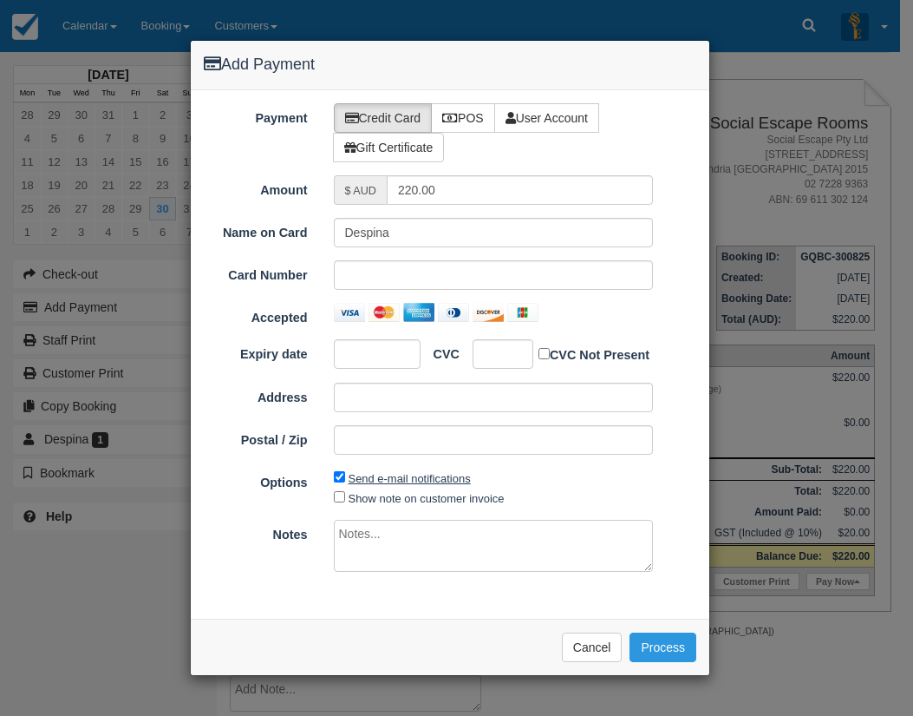
click at [371, 474] on label "Send e-mail notifications" at bounding box center [410, 478] width 122 height 13
click at [345, 474] on input "Send e-mail notifications" at bounding box center [339, 476] width 11 height 11
checkbox input "false"
click at [480, 113] on label "POS" at bounding box center [463, 117] width 64 height 29
radio input "true"
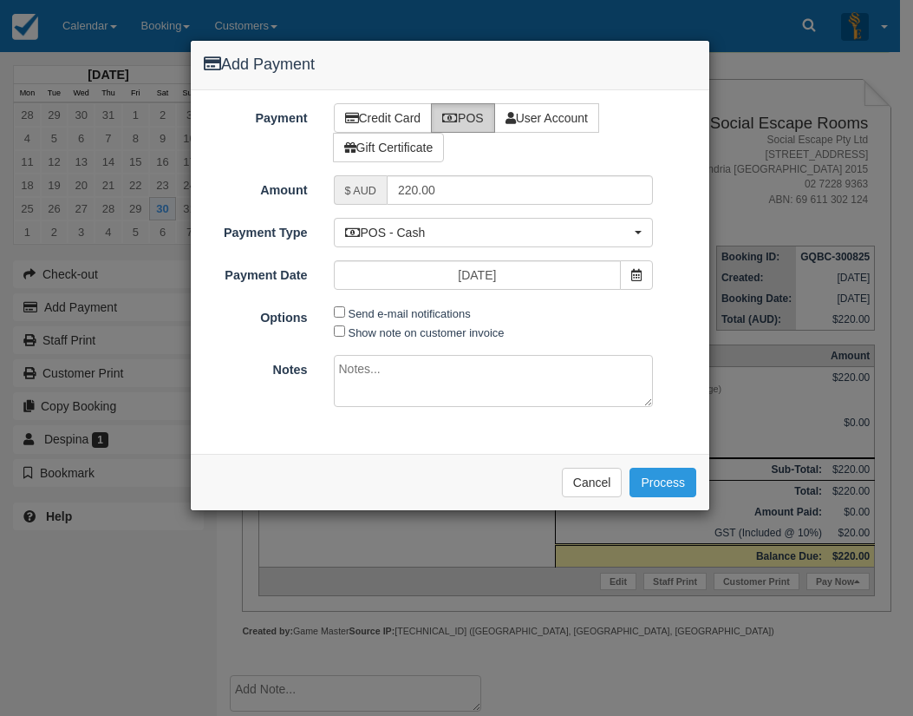
click at [645, 141] on div "Credit Card POS User Account Gift Certificate" at bounding box center [516, 132] width 390 height 59
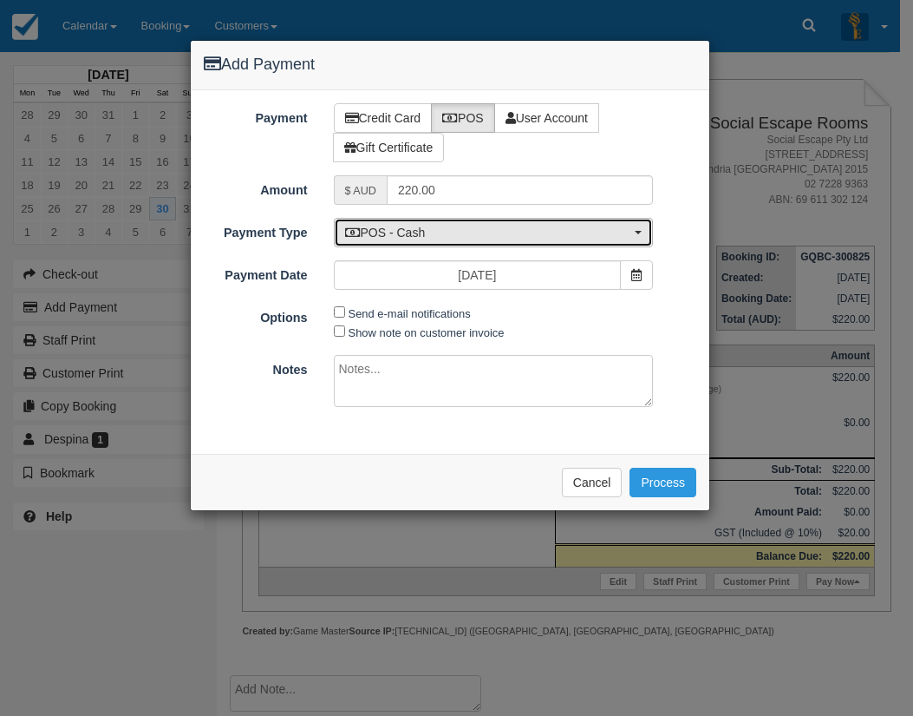
click at [464, 224] on span "POS - Cash" at bounding box center [488, 232] width 286 height 17
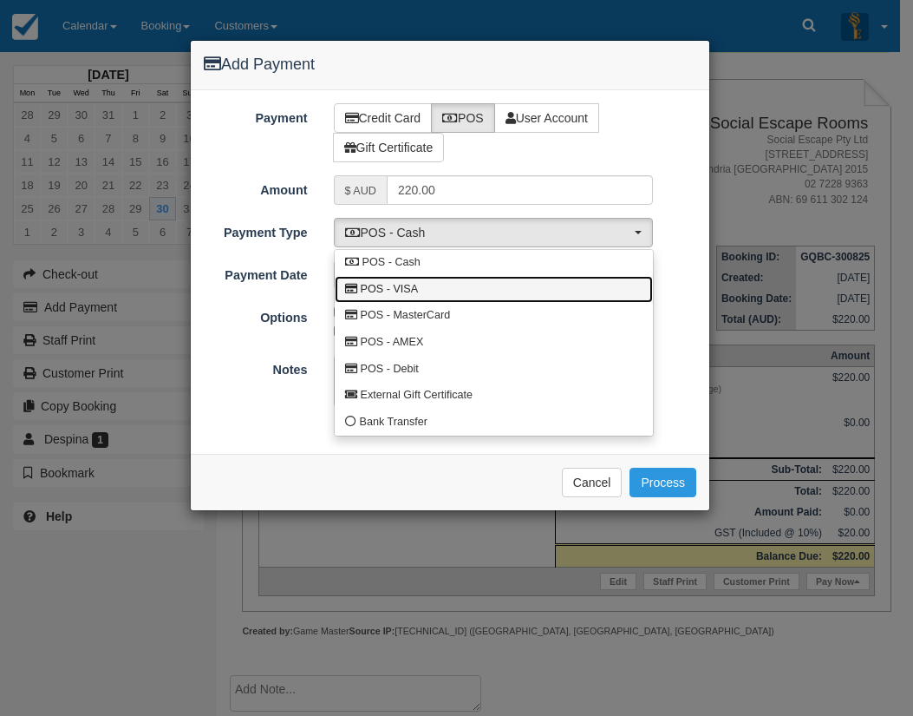
click at [468, 289] on link "POS - VISA" at bounding box center [494, 289] width 318 height 27
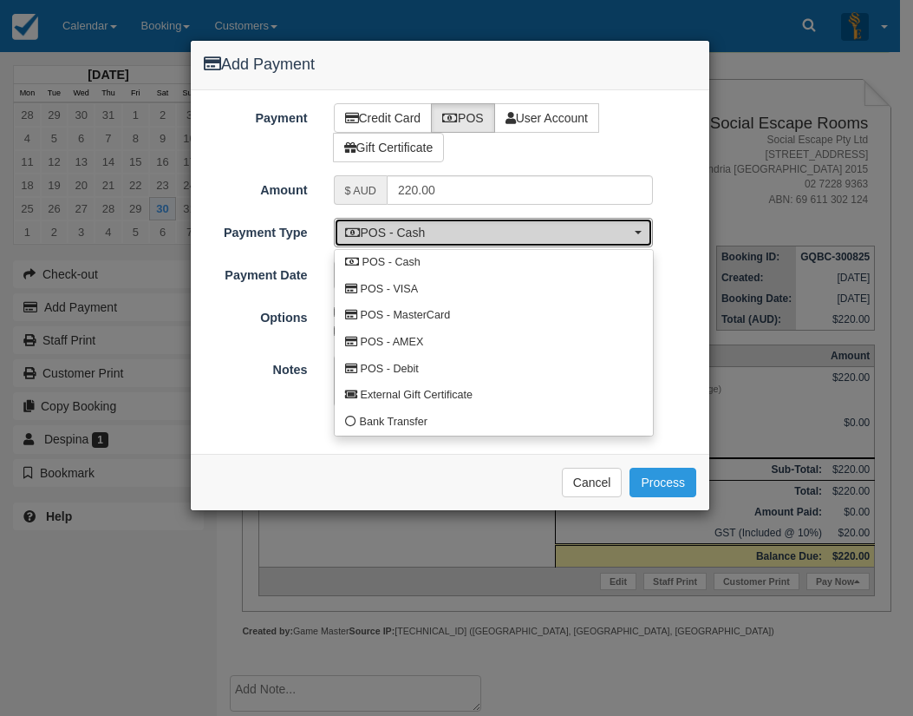
select select "VISA"
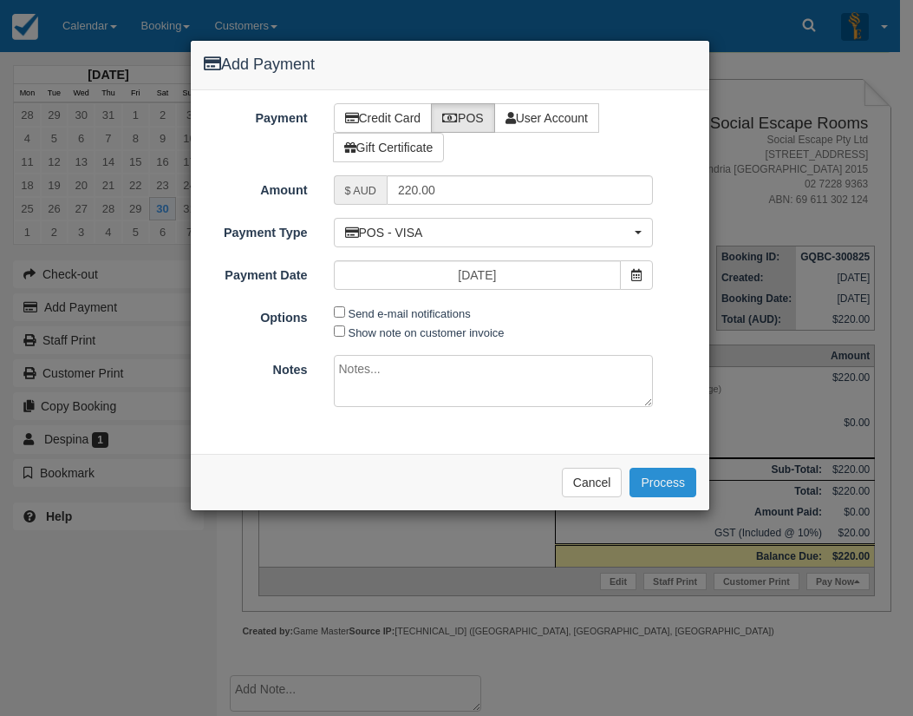
click at [650, 481] on button "Process" at bounding box center [663, 482] width 67 height 29
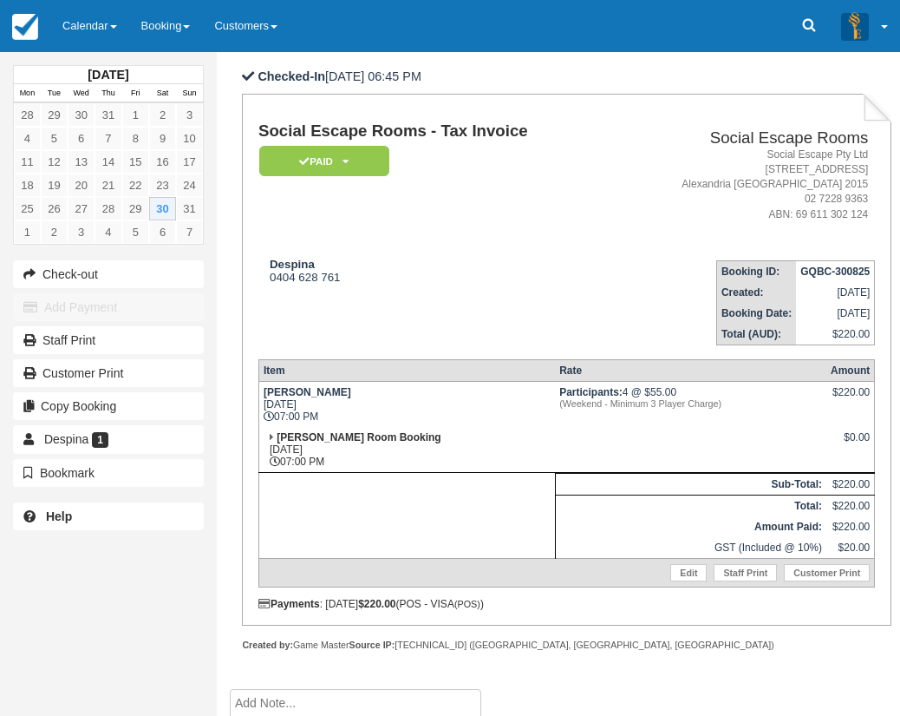
scroll to position [255, 0]
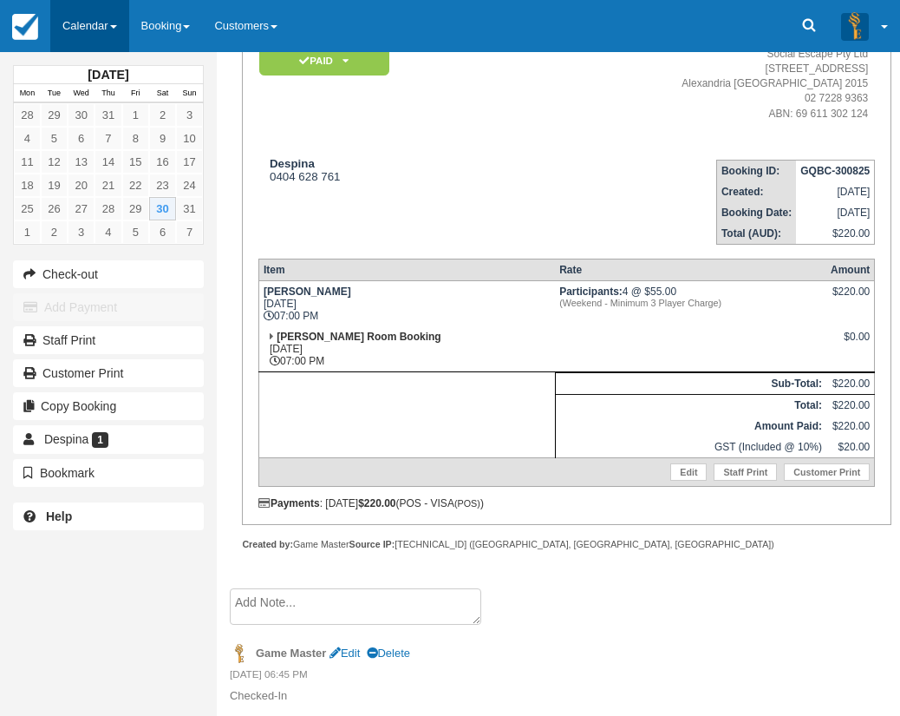
click at [123, 27] on link "Calendar" at bounding box center [89, 26] width 79 height 52
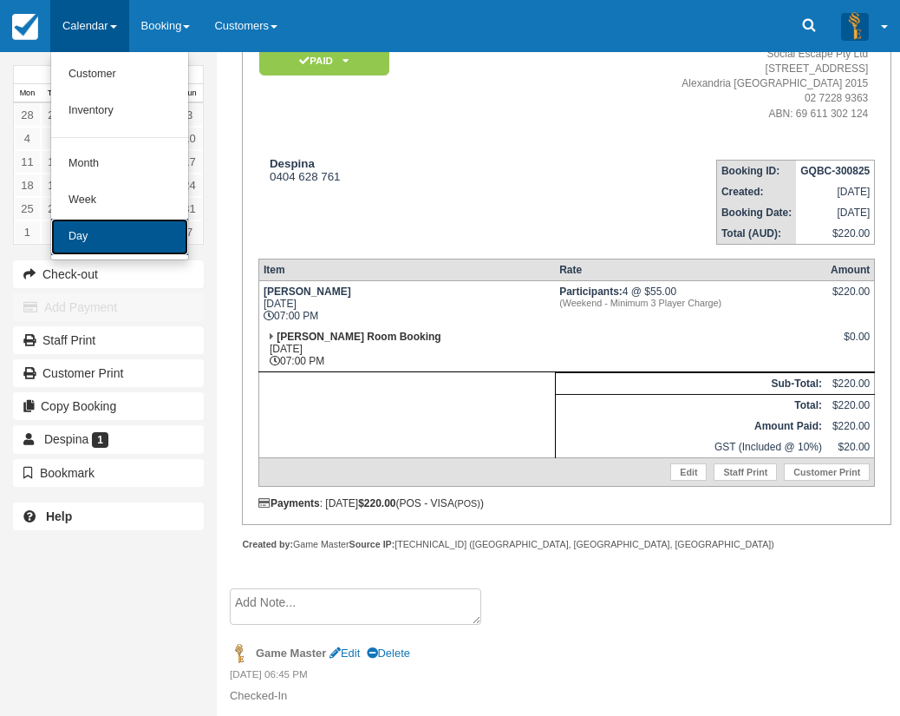
click at [121, 235] on link "Day" at bounding box center [119, 237] width 137 height 36
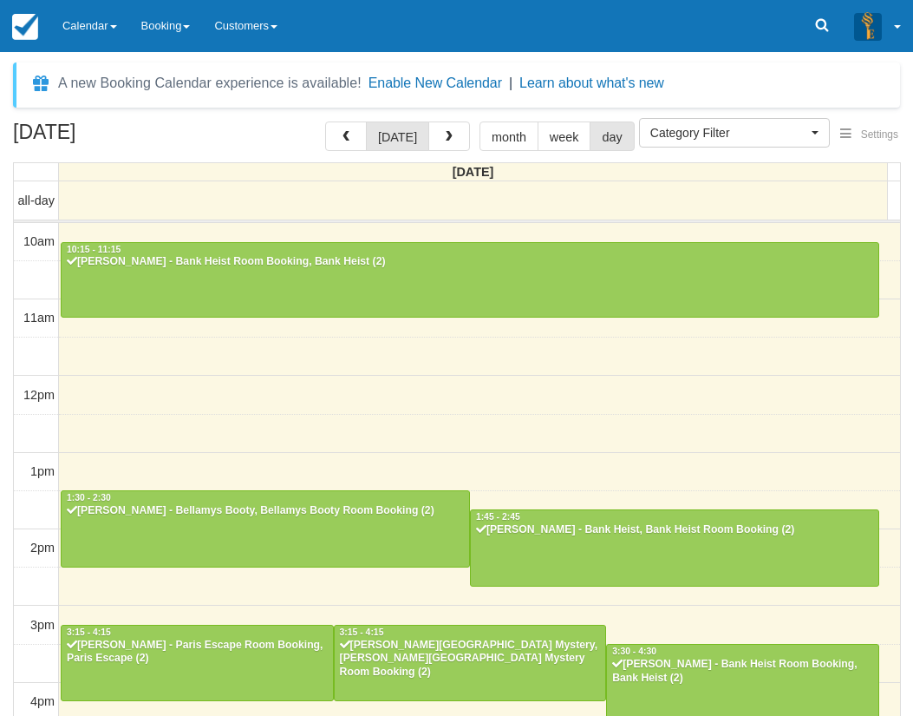
select select
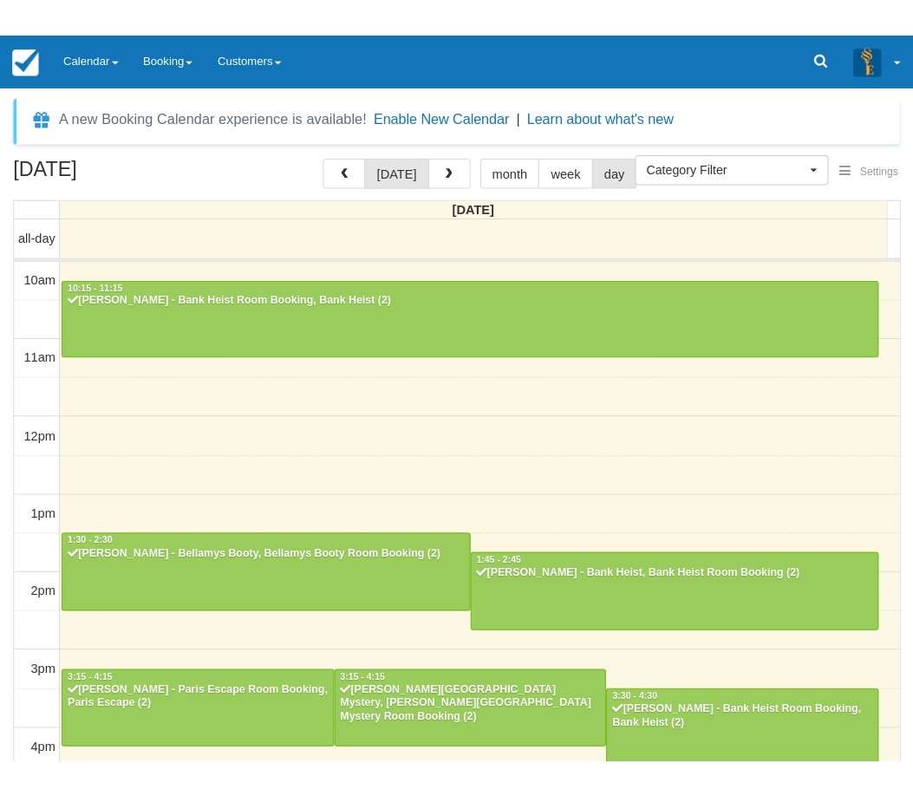
scroll to position [415, 0]
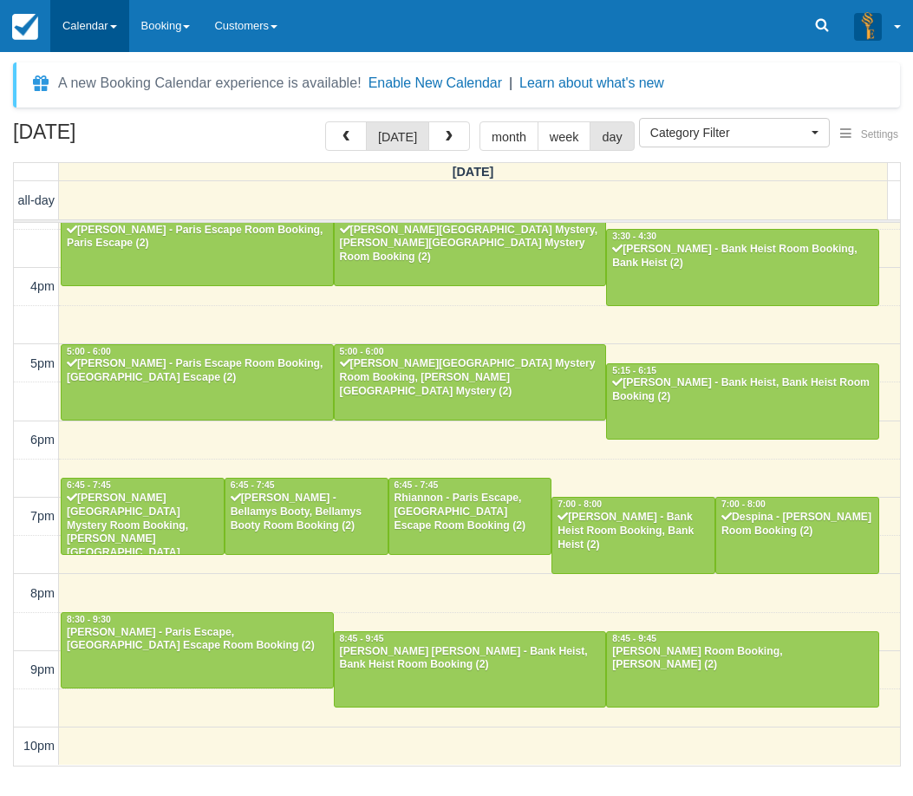
click at [69, 23] on link "Calendar" at bounding box center [89, 26] width 79 height 52
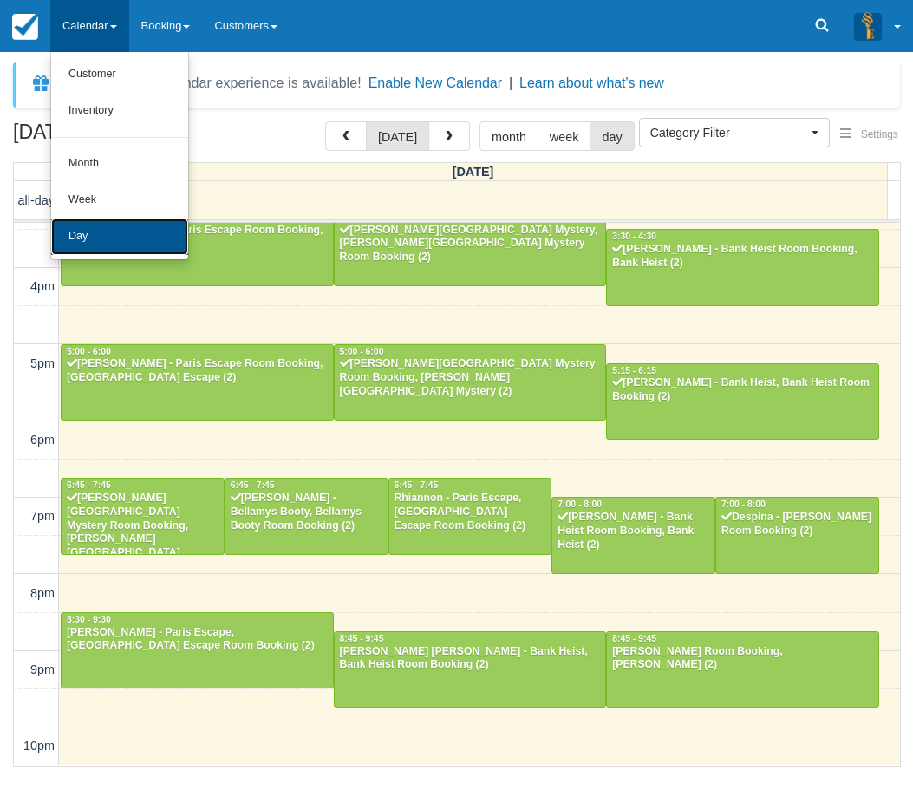
click at [87, 233] on link "Day" at bounding box center [119, 237] width 137 height 36
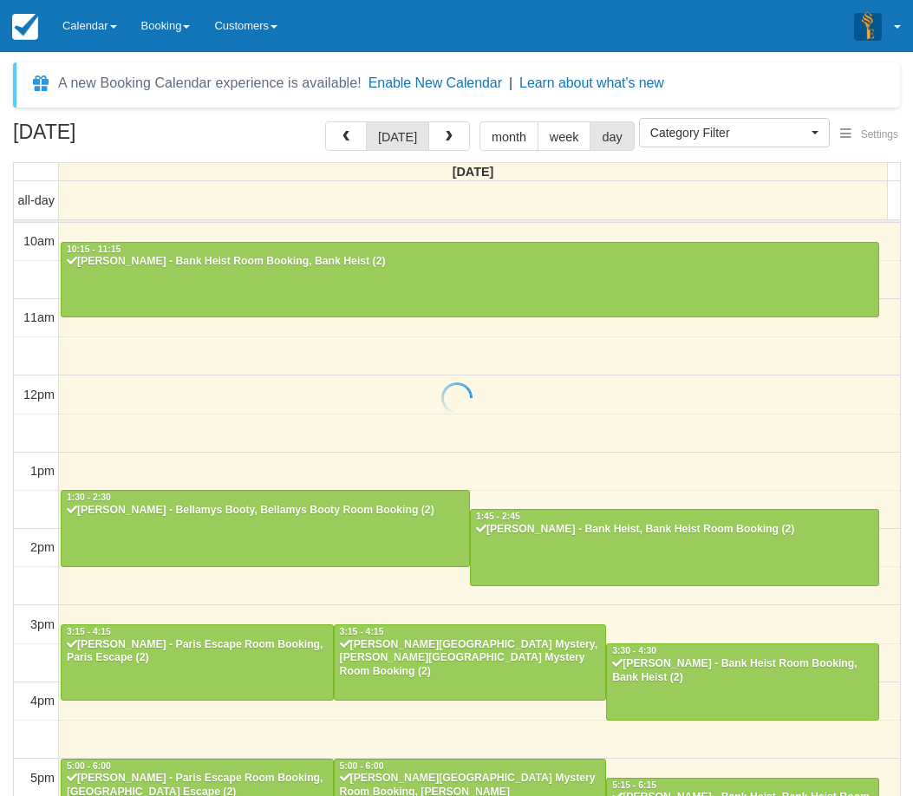
select select
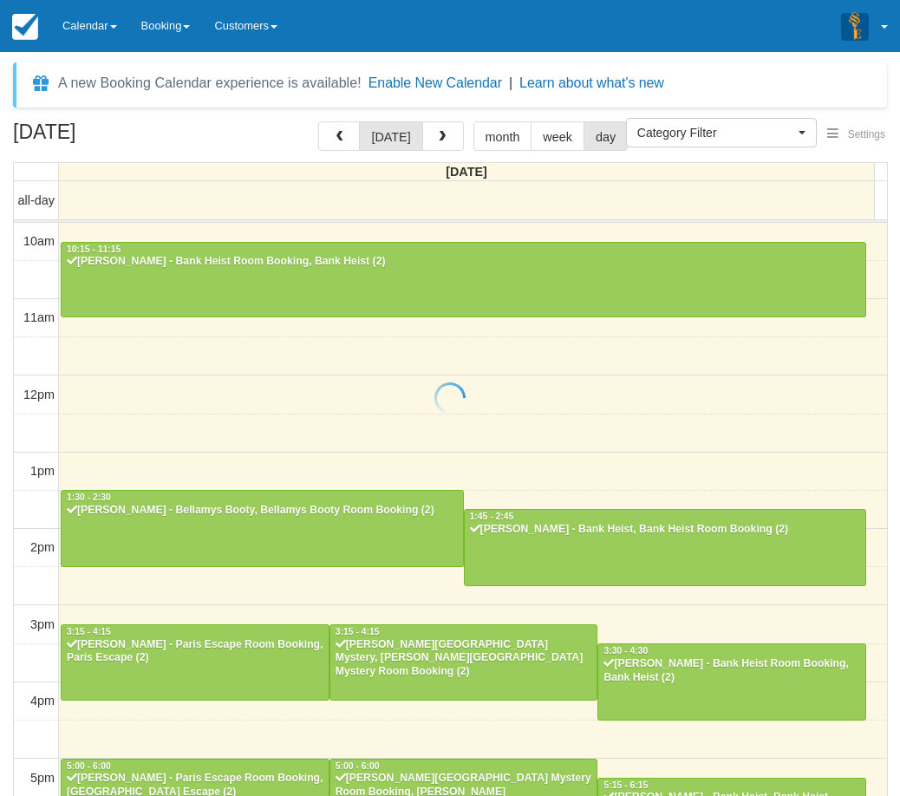
scroll to position [334, 0]
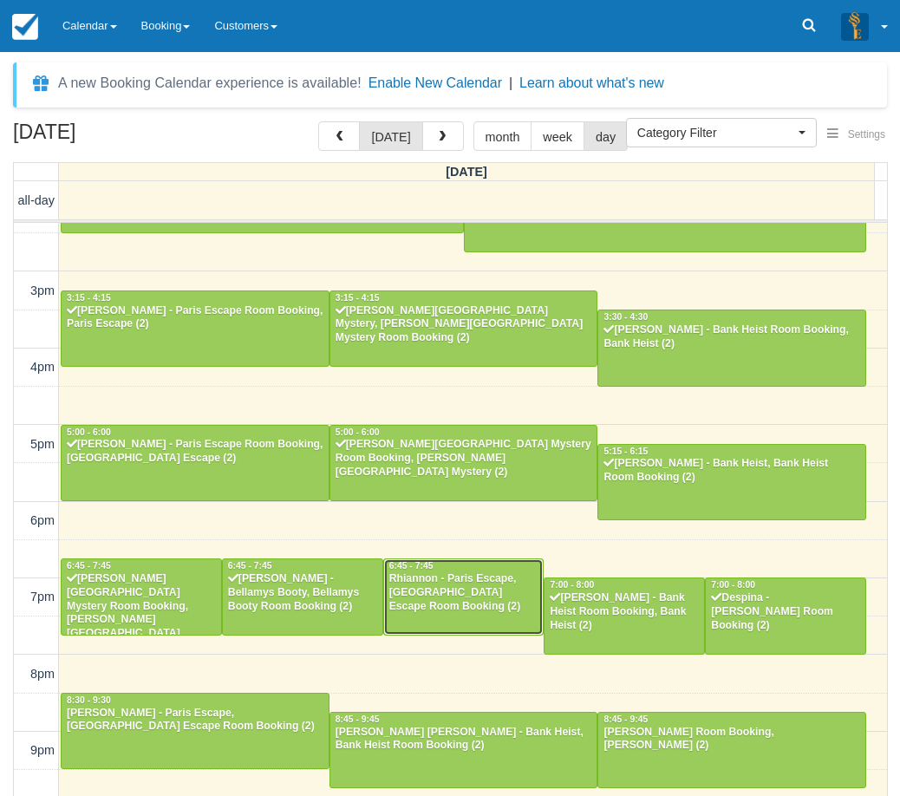
click at [470, 586] on div "Rhiannon - Paris Escape, Paris Escape Room Booking (2)" at bounding box center [464, 594] width 151 height 42
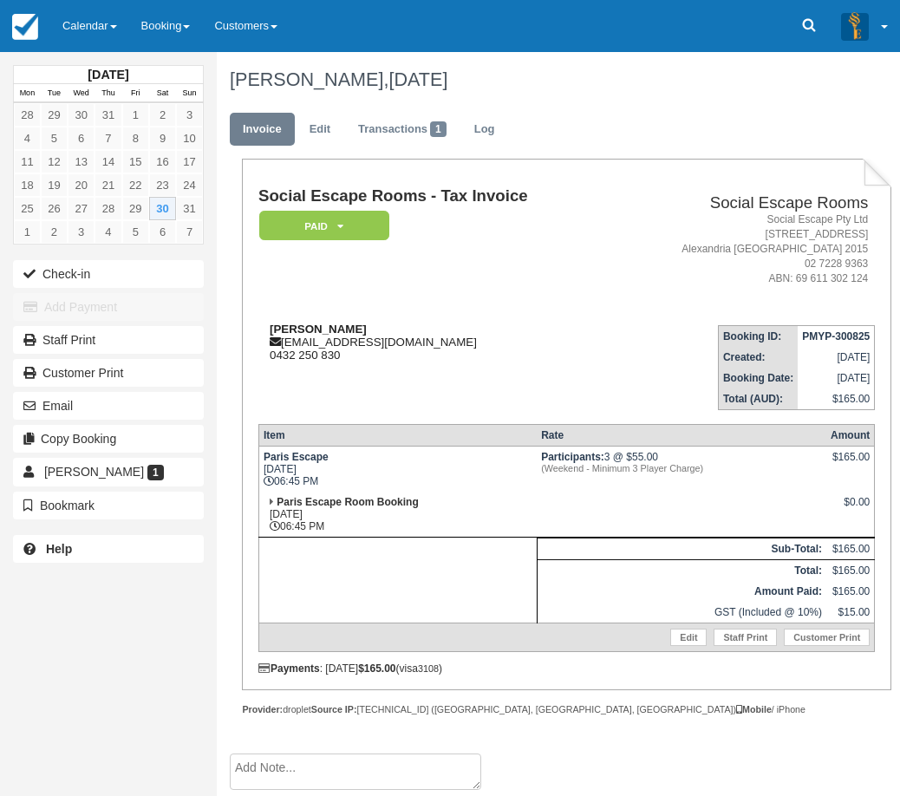
click at [330, 323] on div "Rhiannon [EMAIL_ADDRESS][DOMAIN_NAME] 0432 250 830" at bounding box center [436, 342] width 354 height 39
click at [177, 271] on button "Check-in" at bounding box center [108, 274] width 191 height 28
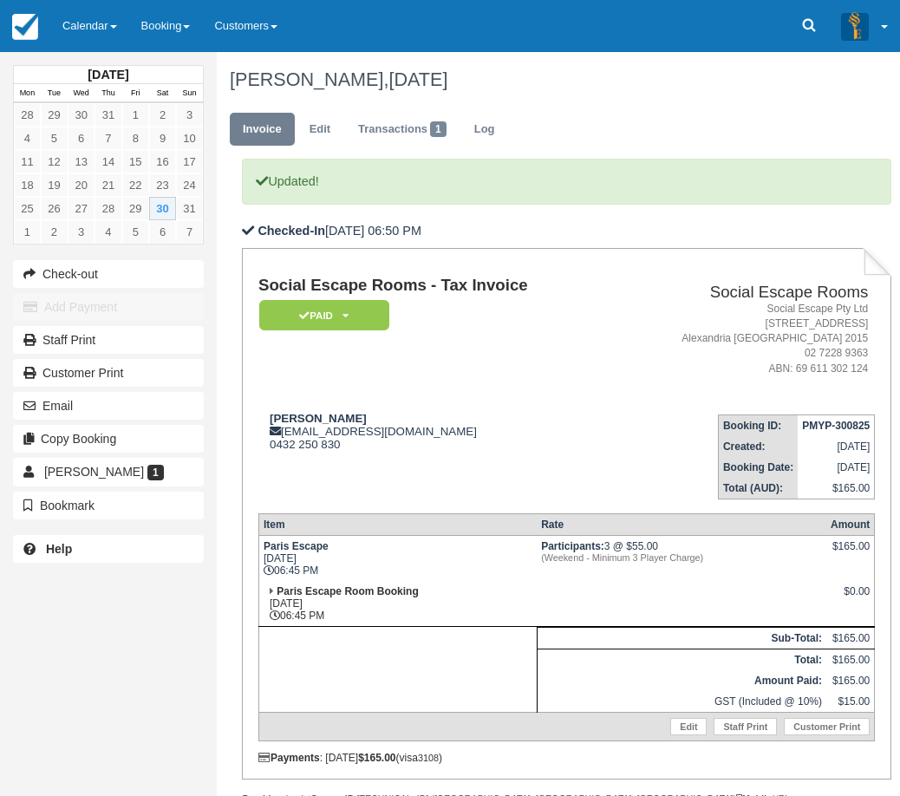
click at [429, 384] on td "Social Escape Rooms - Tax Invoice Paid   Pending Reserved Deposit Blocked for C…" at bounding box center [436, 338] width 354 height 123
click at [109, 19] on link "Calendar" at bounding box center [89, 26] width 79 height 52
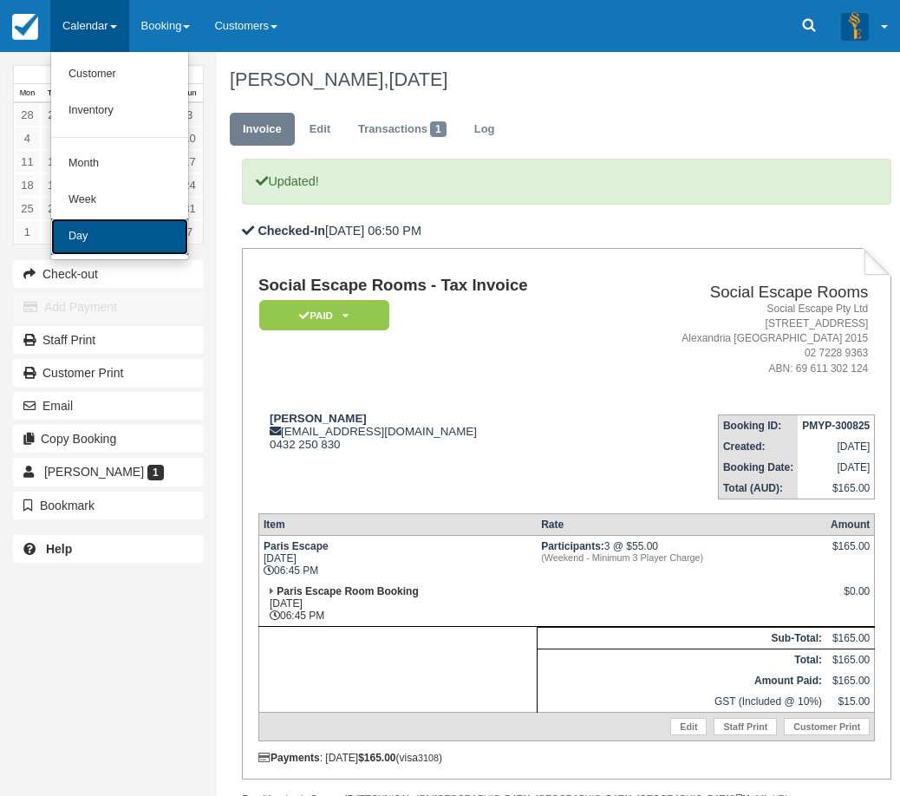
click at [102, 235] on link "Day" at bounding box center [119, 237] width 137 height 36
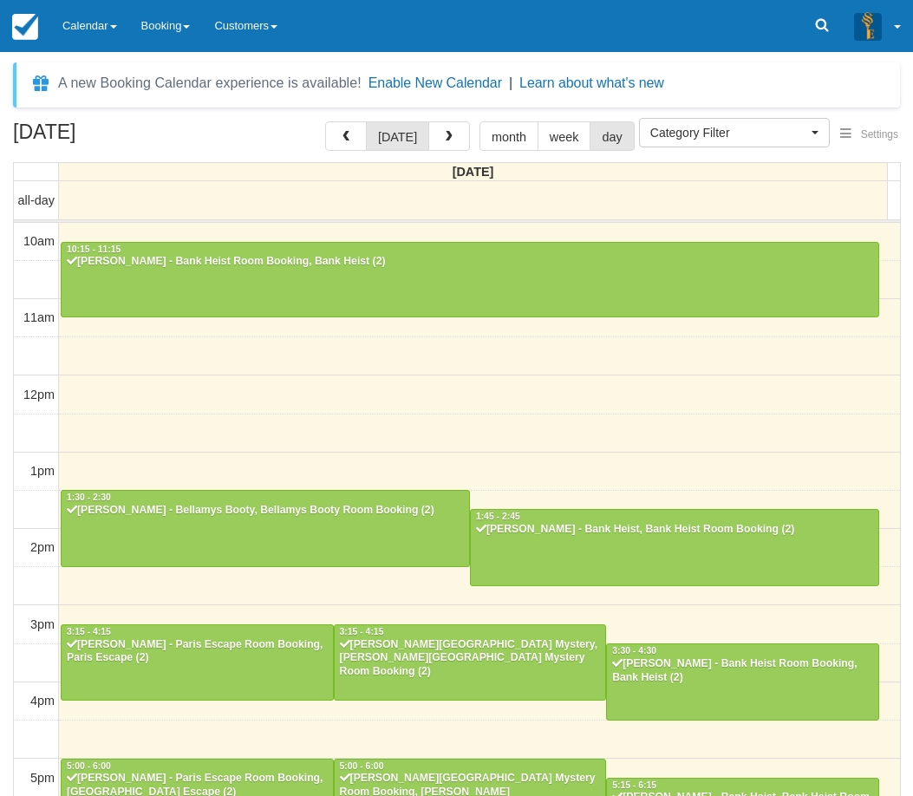
select select
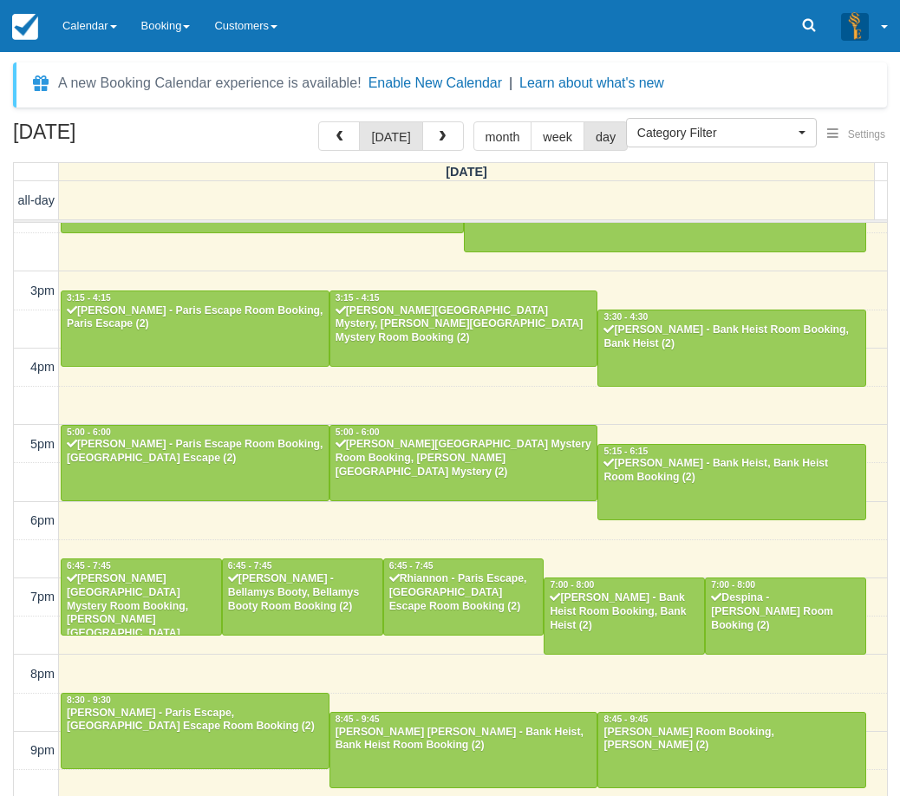
scroll to position [333, 0]
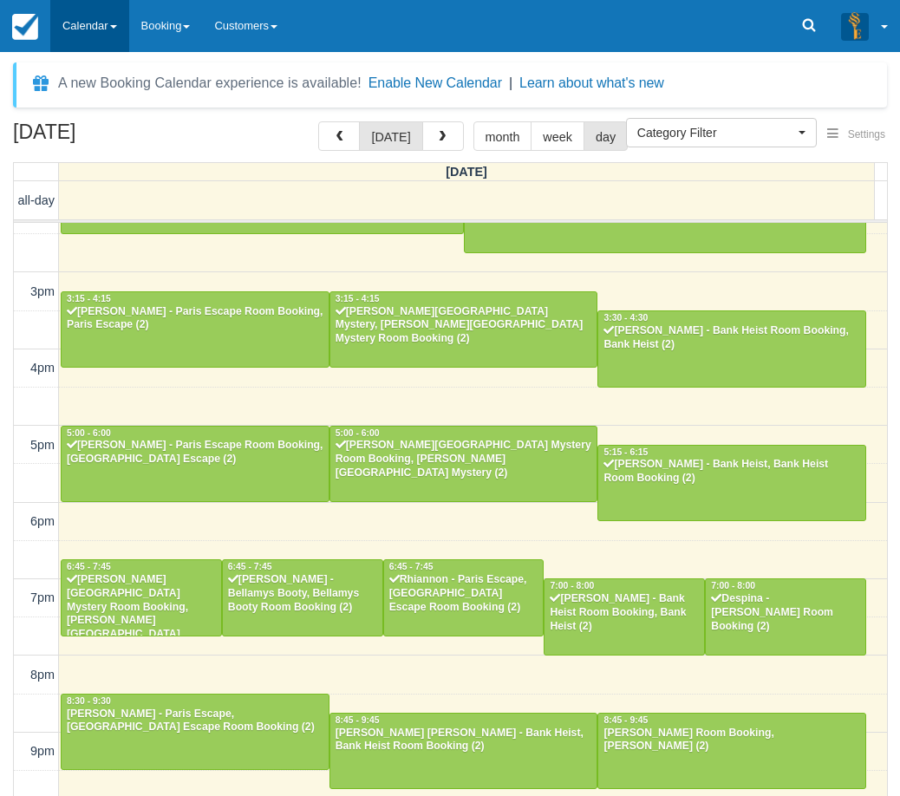
click at [115, 23] on link "Calendar" at bounding box center [89, 26] width 79 height 52
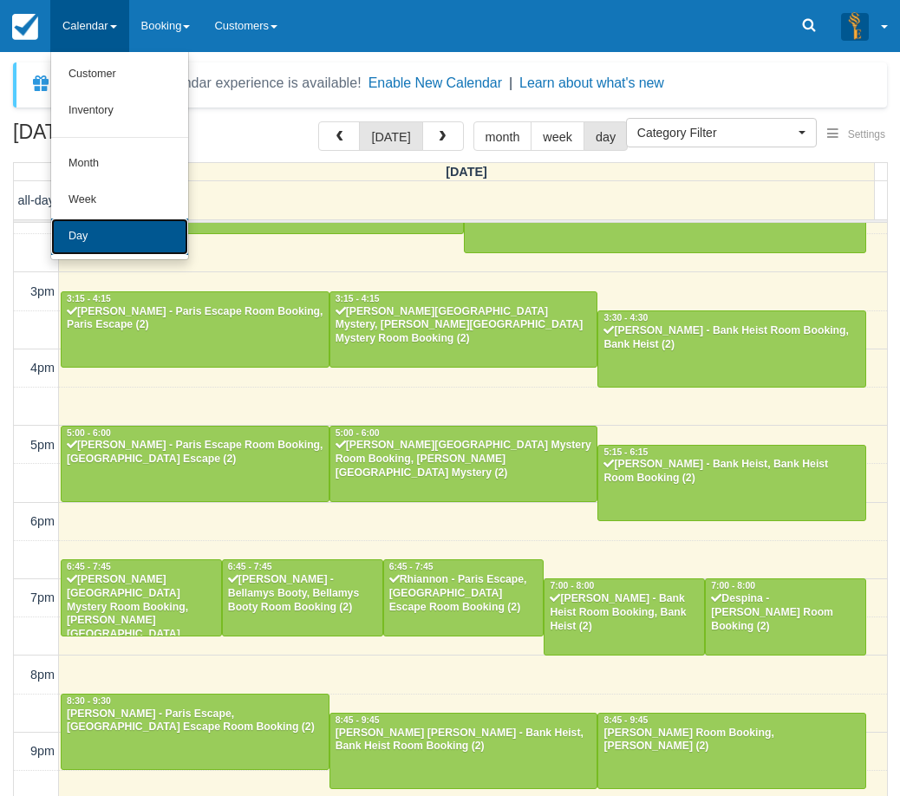
click at [123, 220] on link "Day" at bounding box center [119, 237] width 137 height 36
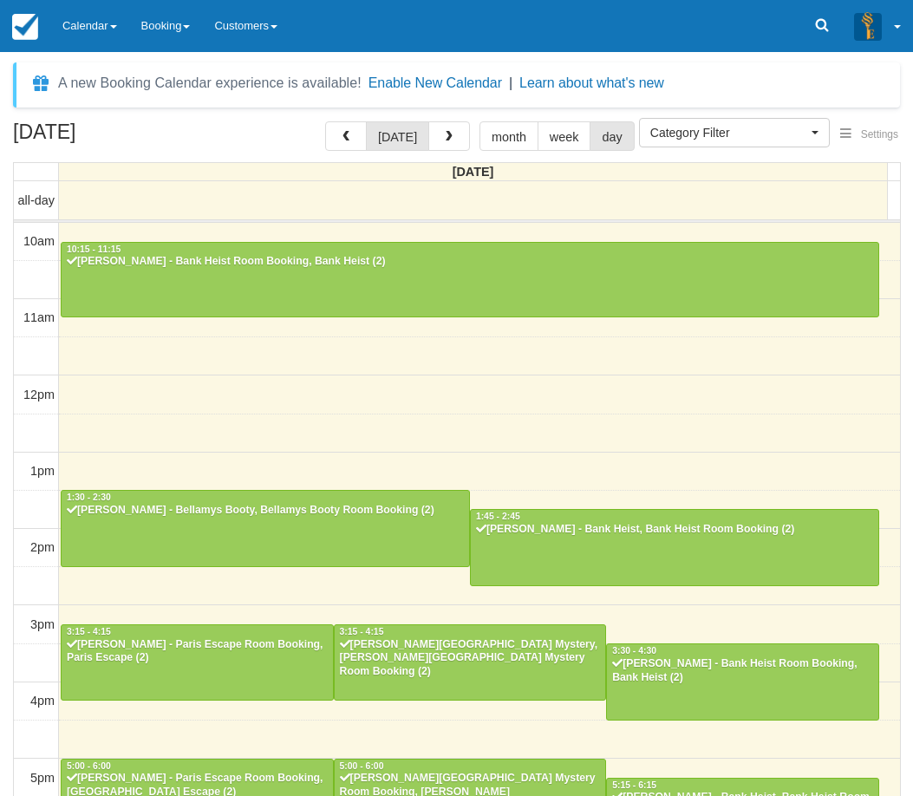
select select
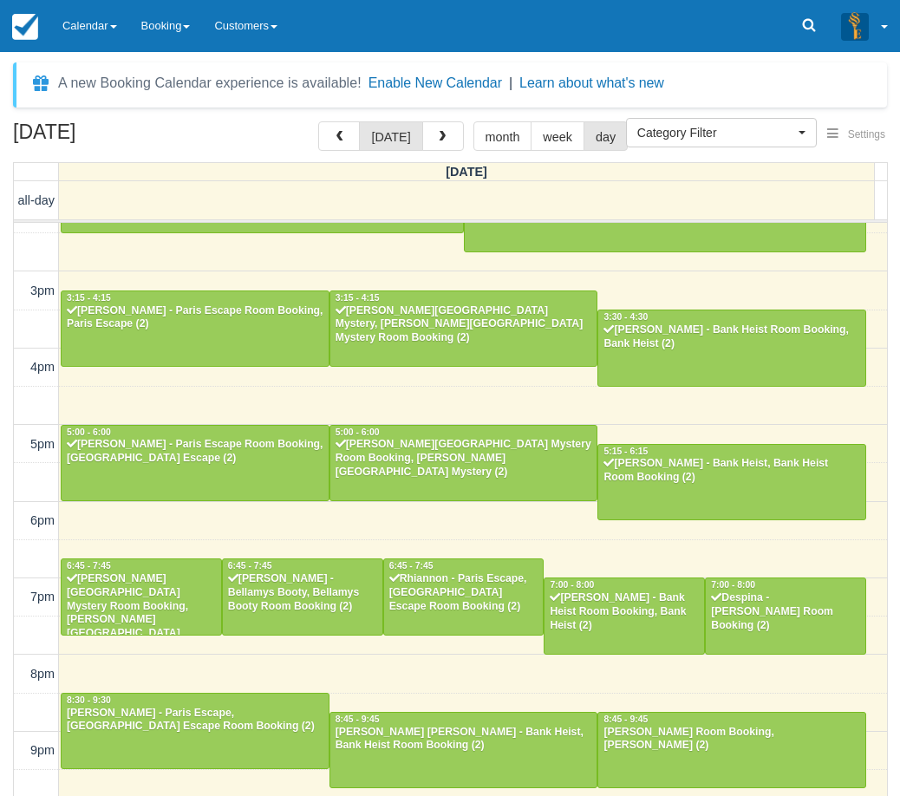
scroll to position [333, 0]
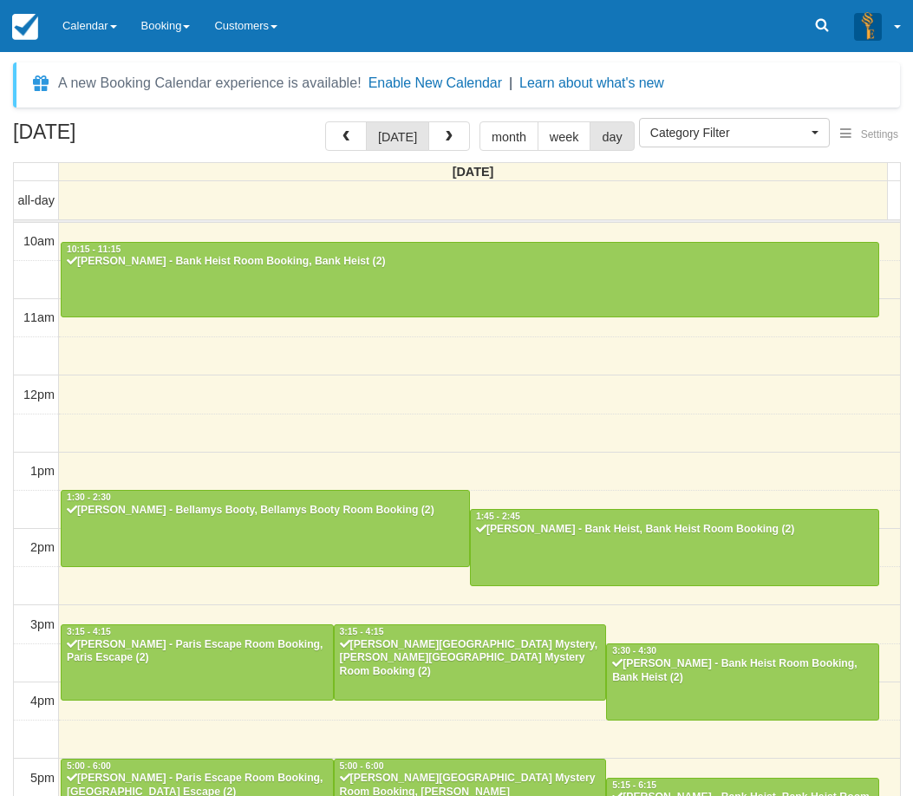
select select
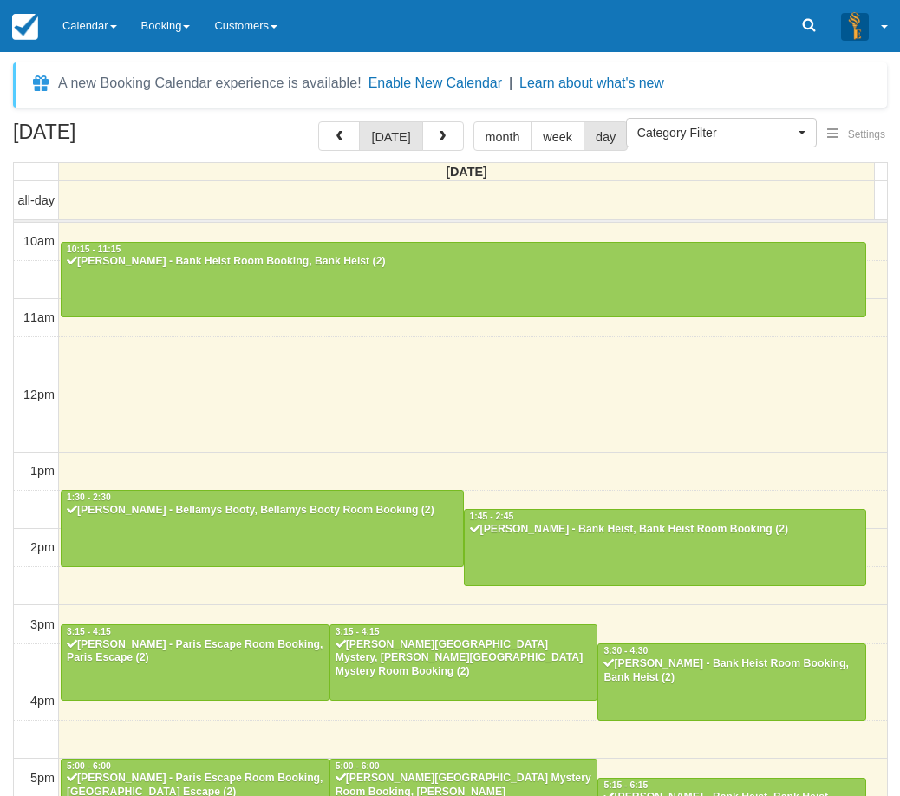
scroll to position [334, 0]
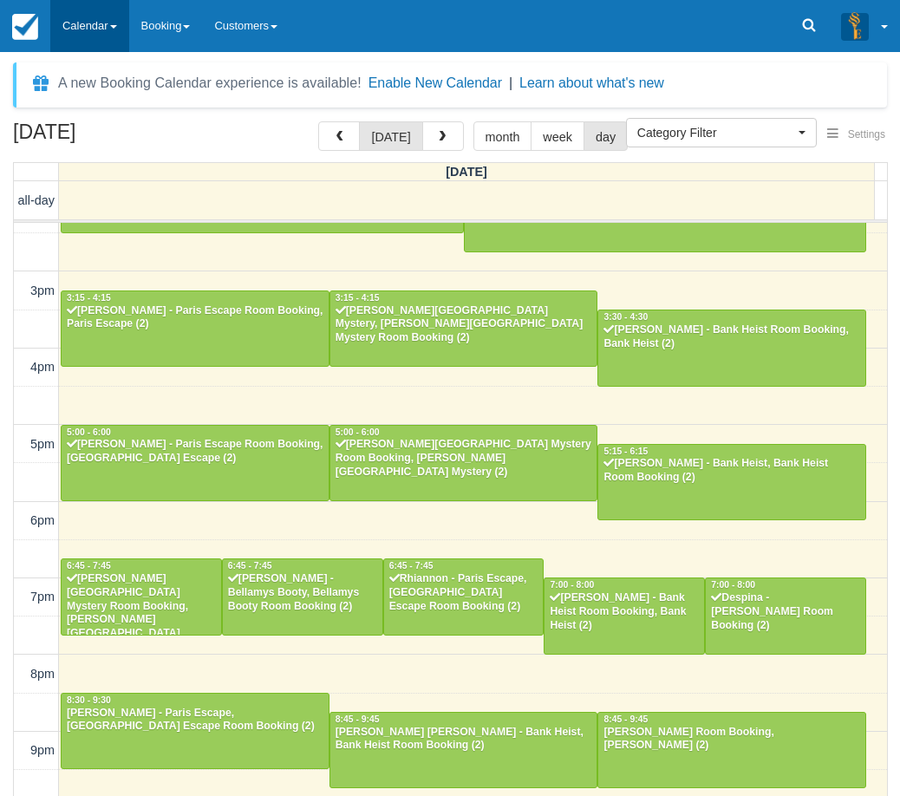
click at [102, 27] on link "Calendar" at bounding box center [89, 26] width 79 height 52
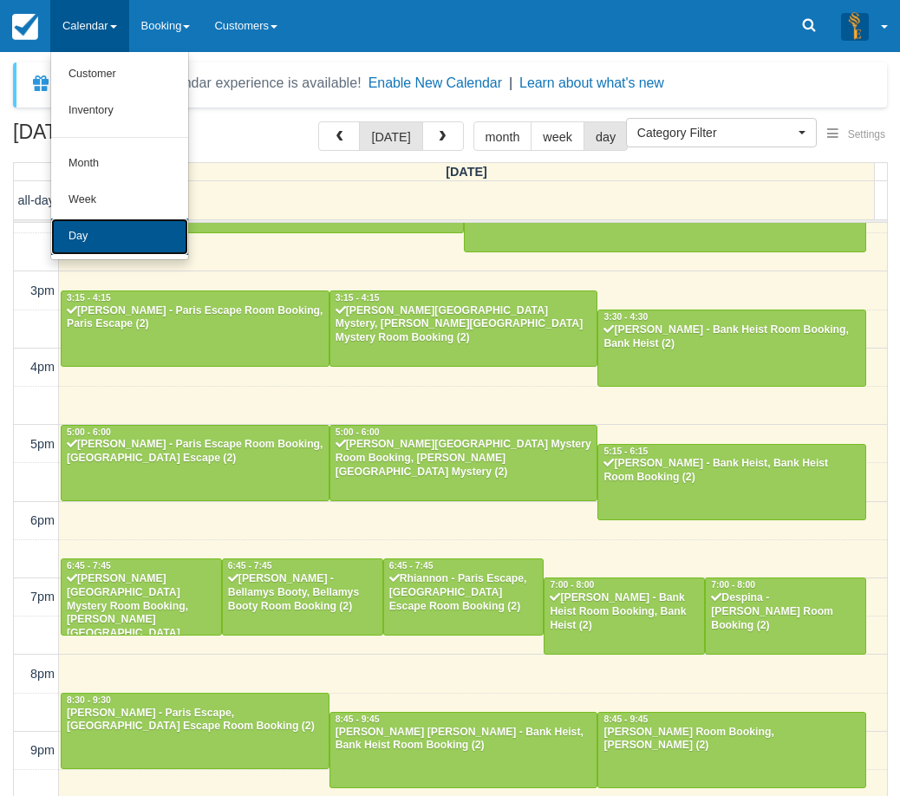
click at [107, 232] on link "Day" at bounding box center [119, 237] width 137 height 36
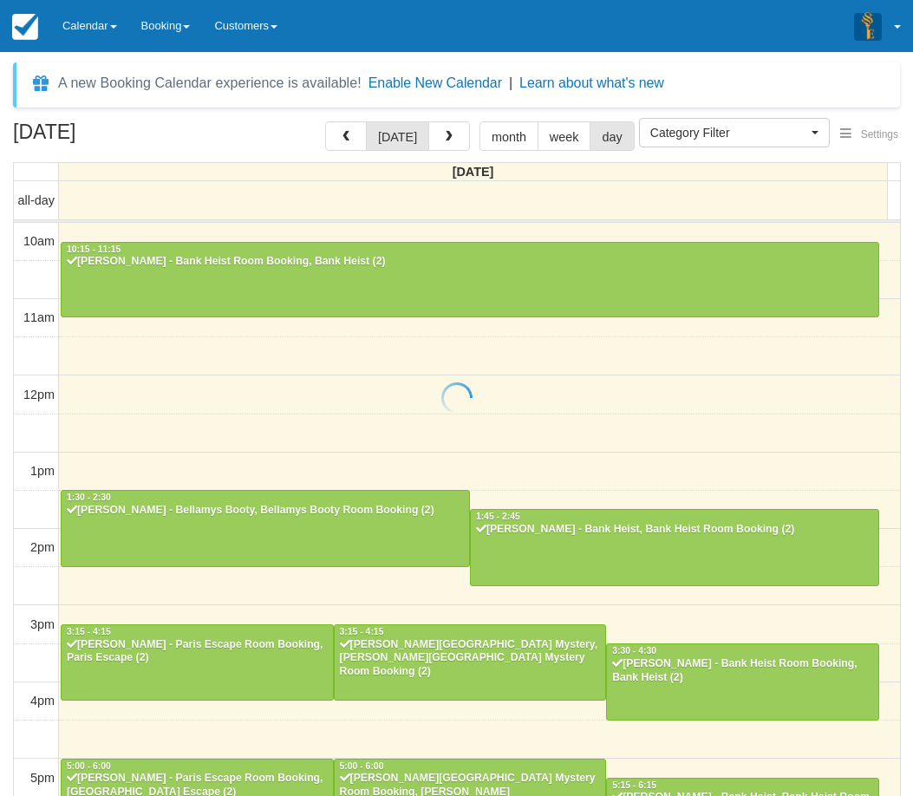
select select
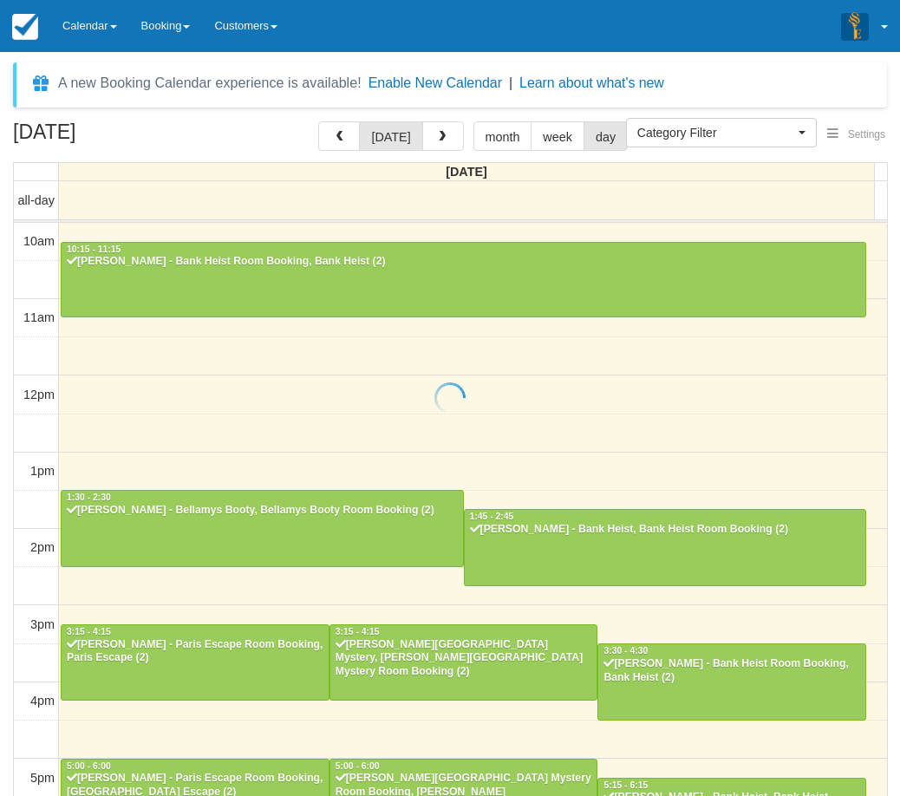
scroll to position [334, 0]
